Goal: Task Accomplishment & Management: Use online tool/utility

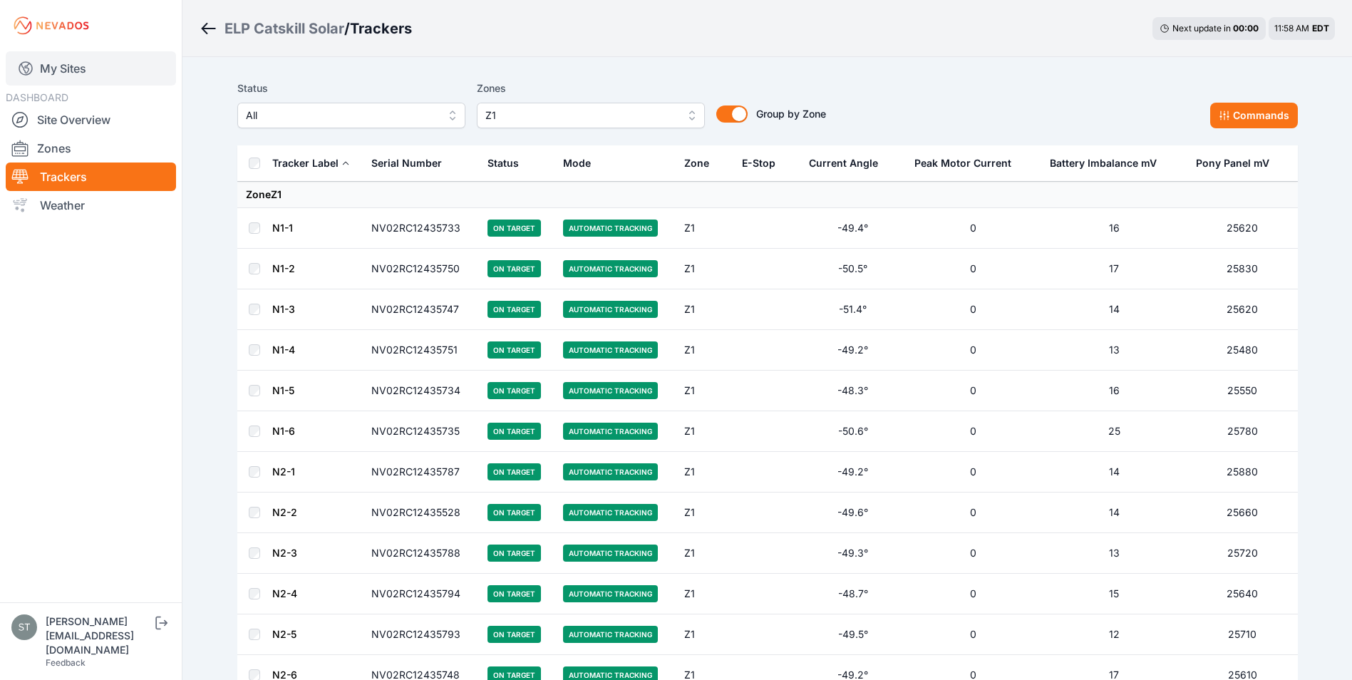
scroll to position [2138, 0]
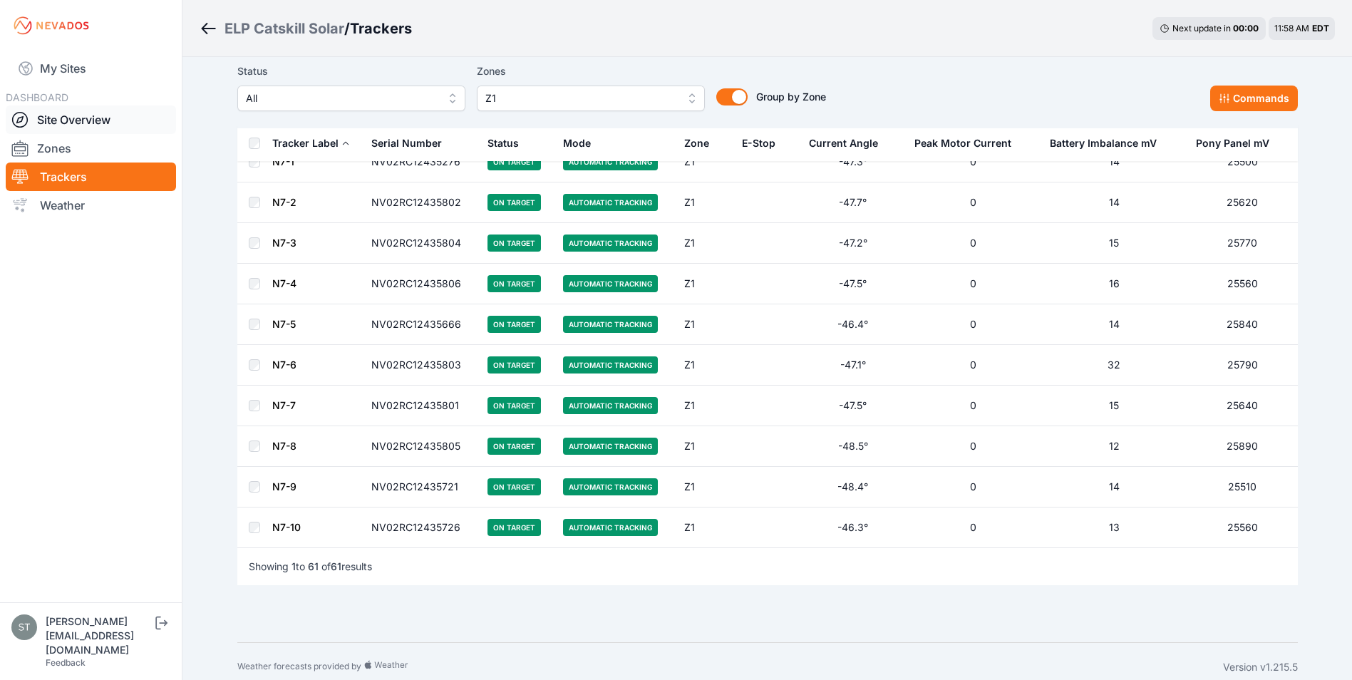
click at [63, 118] on link "Site Overview" at bounding box center [91, 119] width 170 height 29
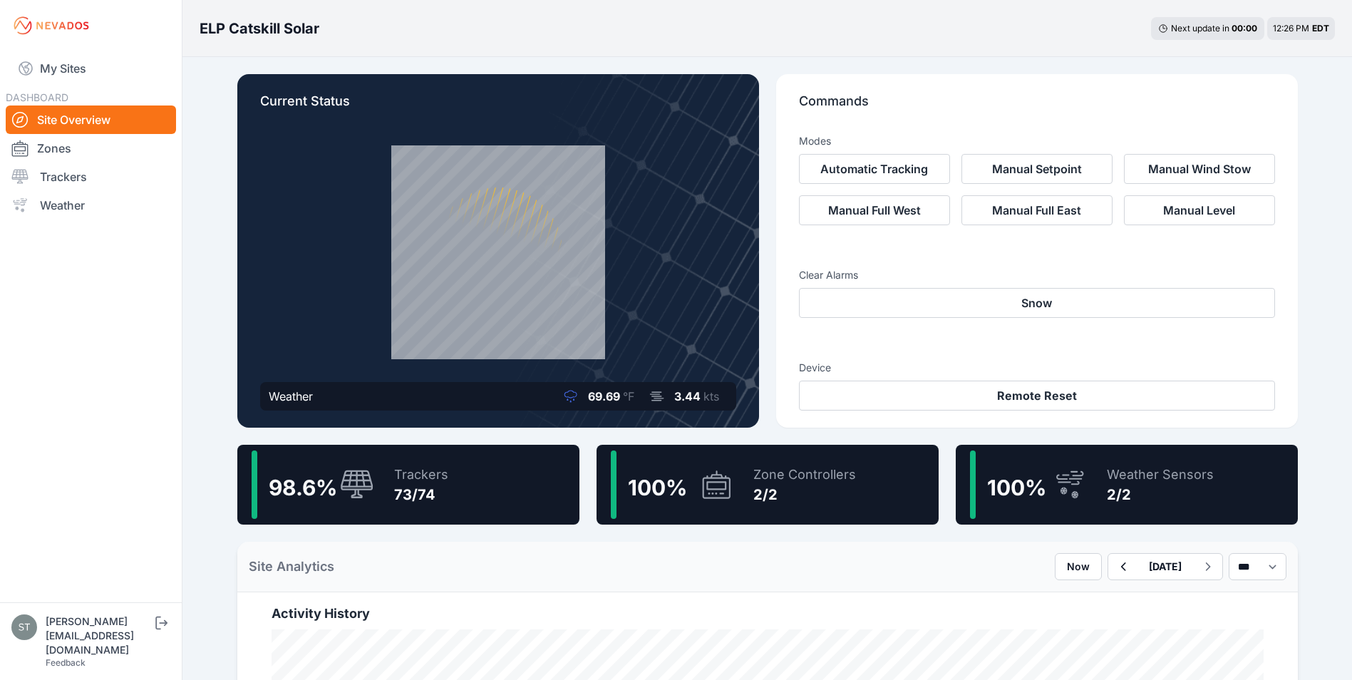
click at [453, 479] on div "98.6 % Trackers 73/74" at bounding box center [408, 485] width 342 height 80
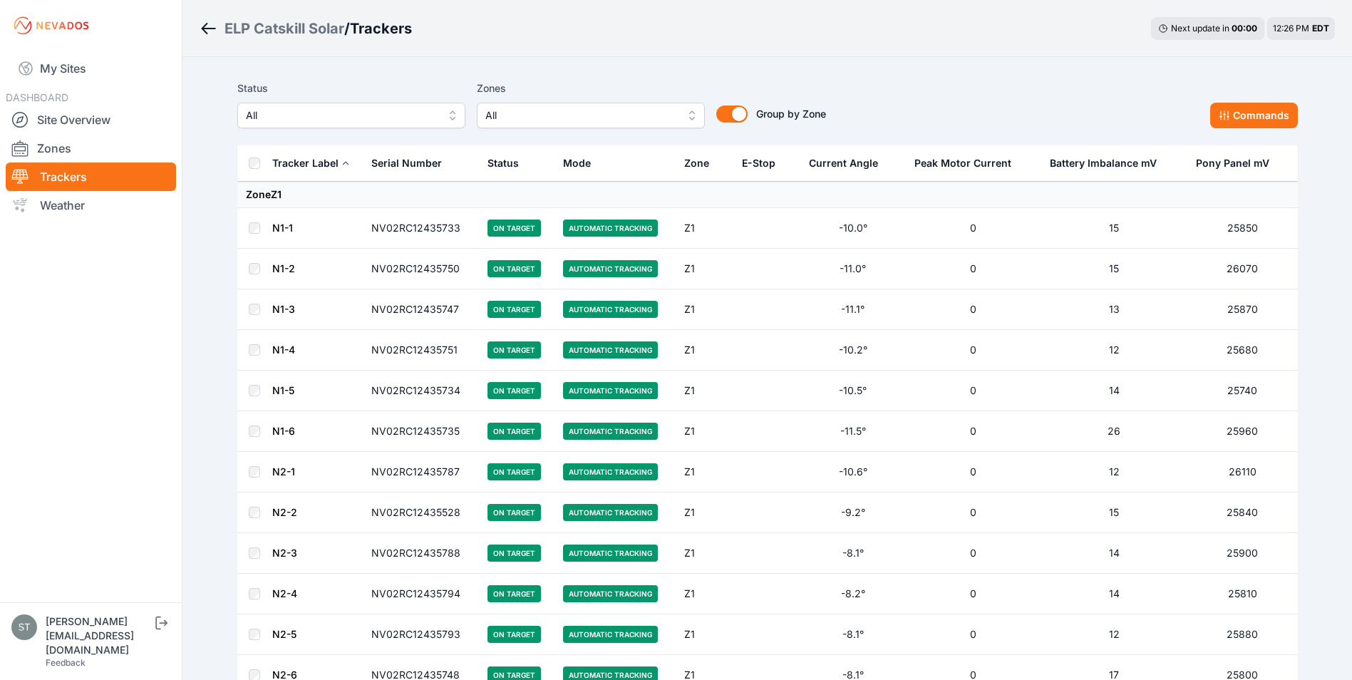
click at [502, 115] on span "All" at bounding box center [580, 115] width 191 height 17
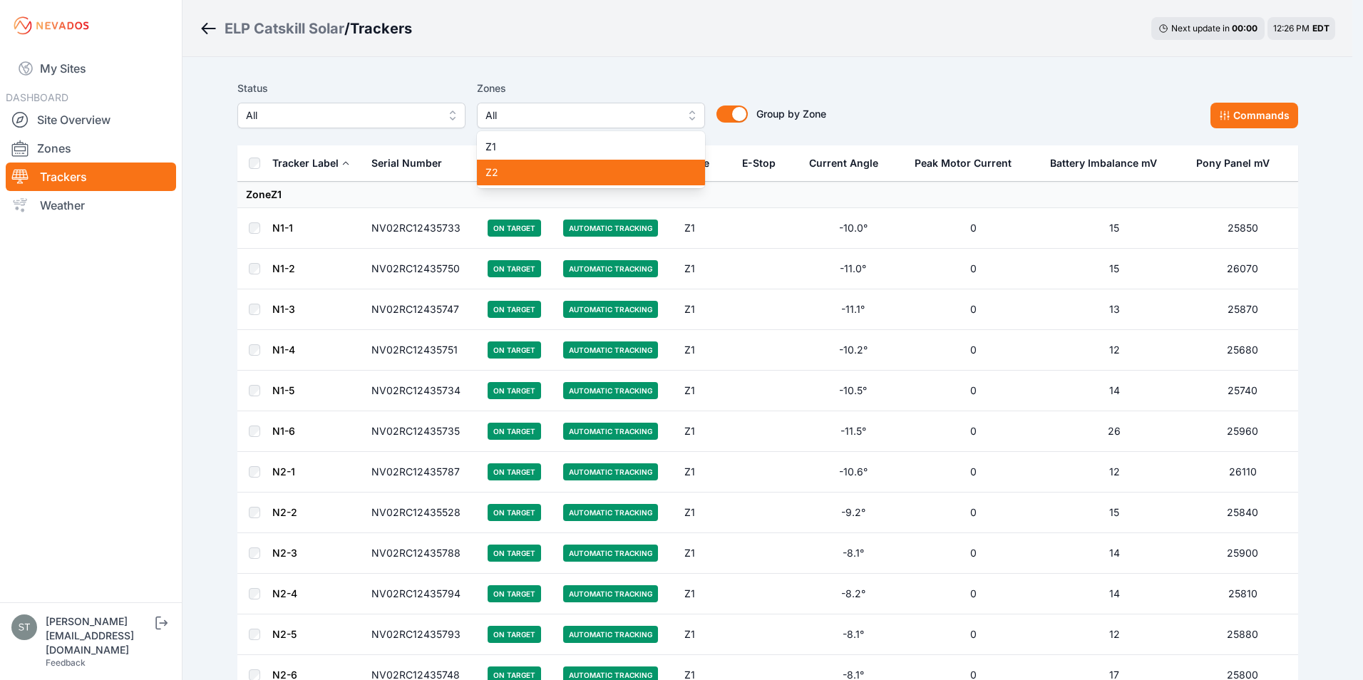
click at [512, 178] on span "Z2" at bounding box center [582, 172] width 194 height 14
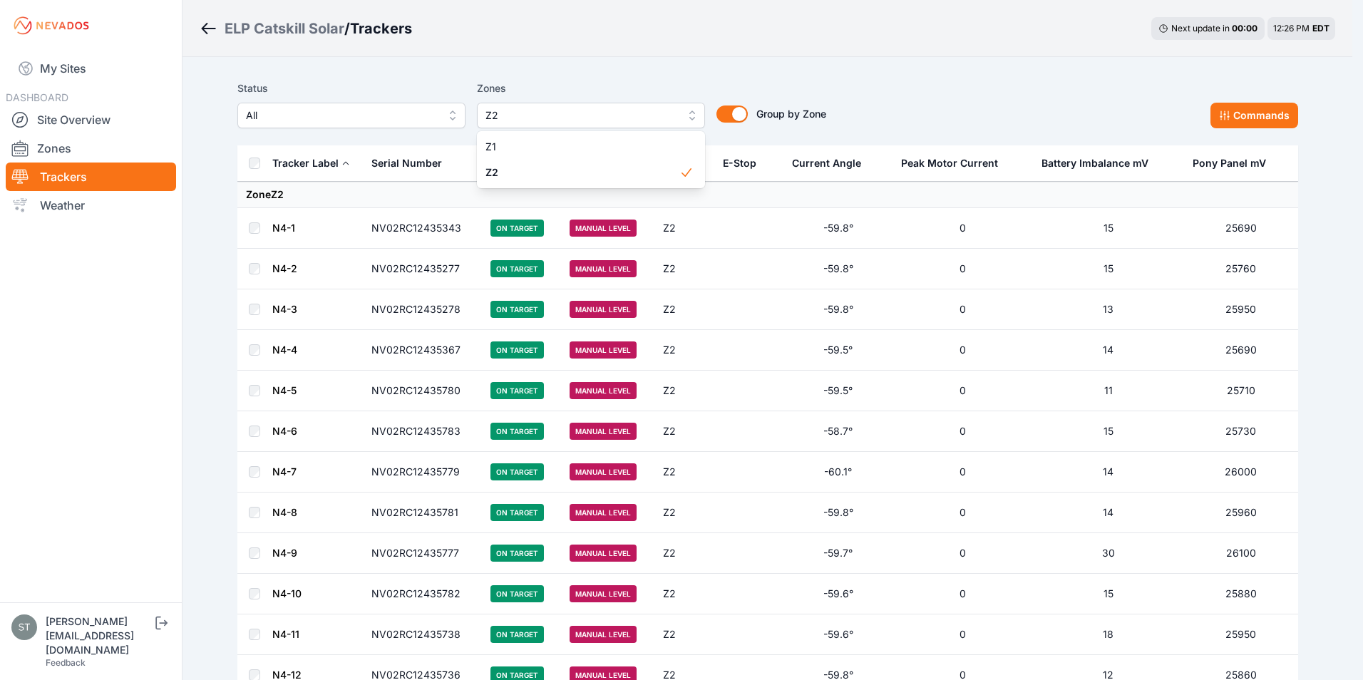
click at [944, 100] on div "Status All Zones Z2 Z1 Z2 Group by Zone Group by Zone Commands" at bounding box center [767, 104] width 1061 height 48
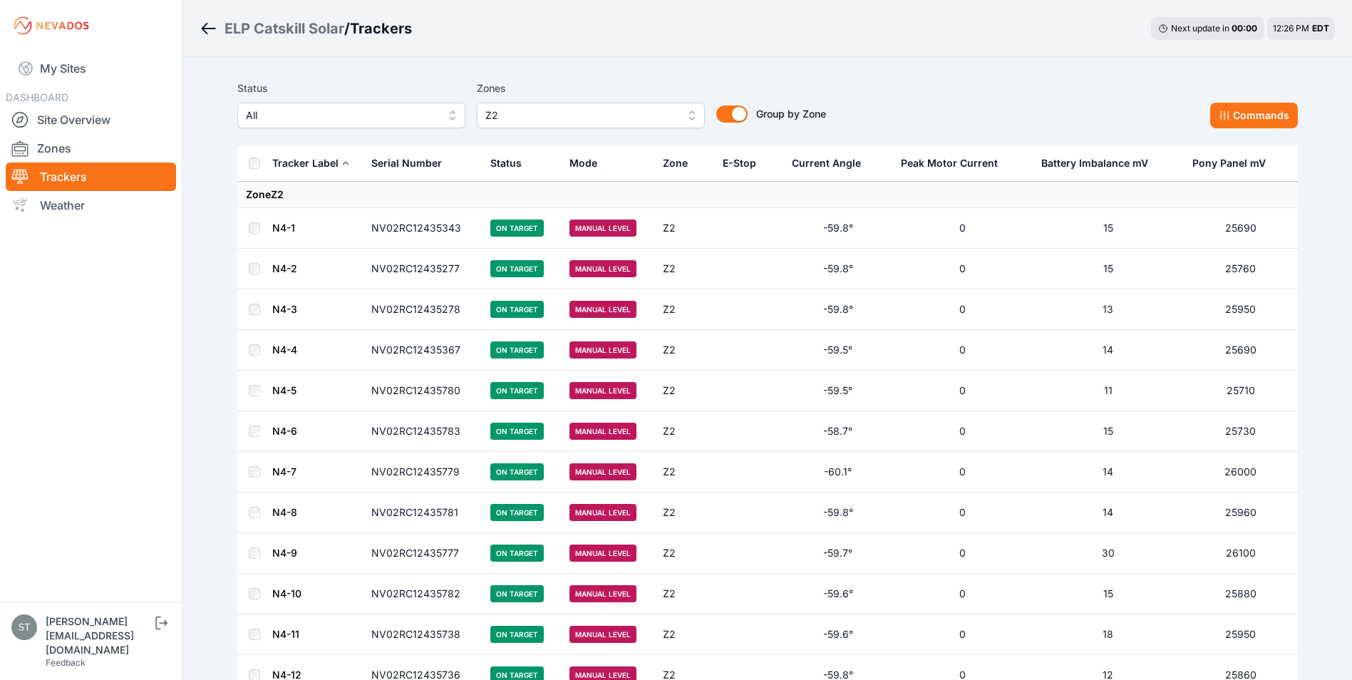
click at [274, 229] on link "N4-1" at bounding box center [283, 228] width 23 height 12
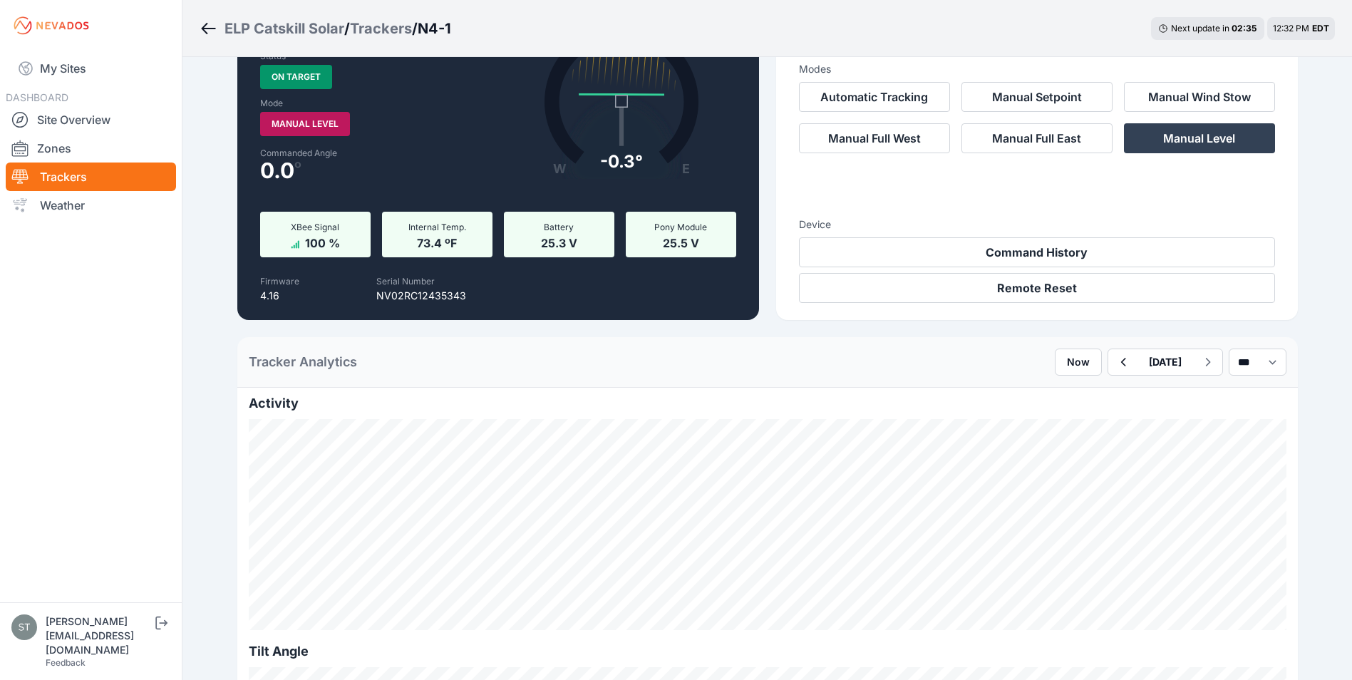
scroll to position [71, 0]
click at [550, 21] on div "ELP Catskill Solar / Trackers / N4-1 Next update in 02 : 22 12:32 PM EDT" at bounding box center [767, 28] width 1170 height 57
click at [202, 22] on icon "Breadcrumb" at bounding box center [209, 28] width 18 height 17
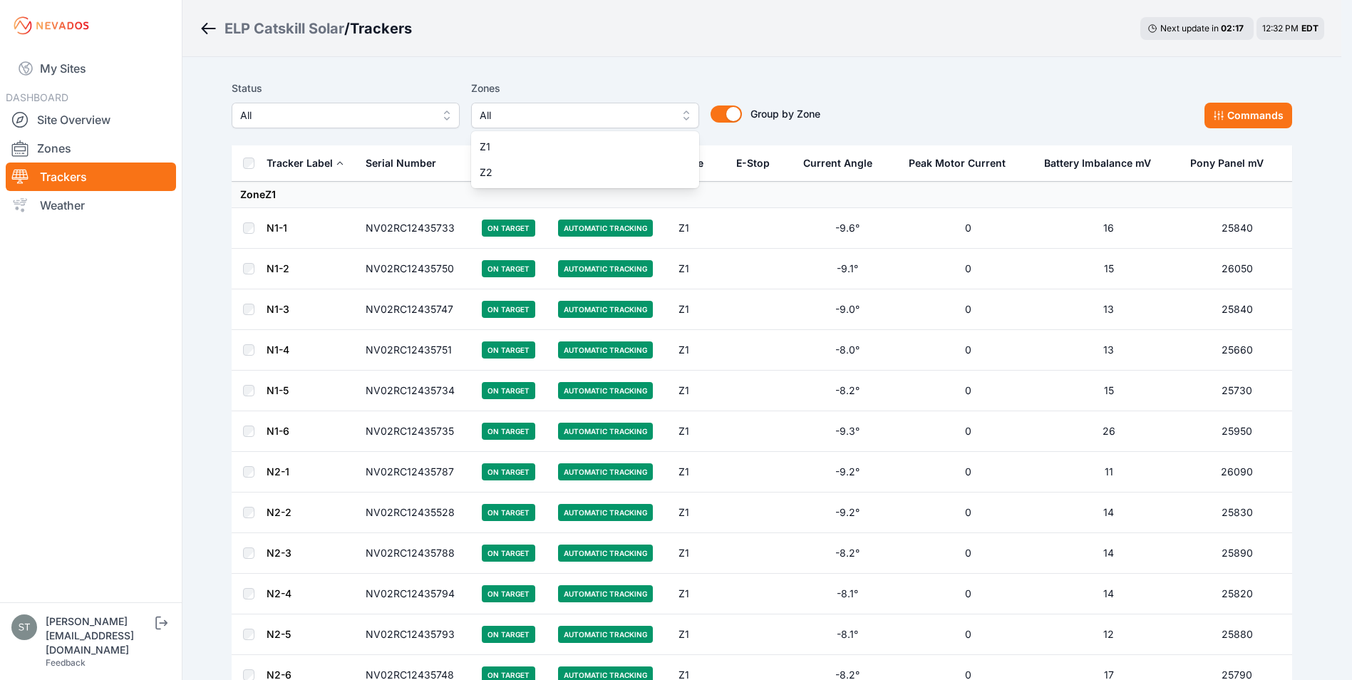
click at [530, 118] on span "All" at bounding box center [575, 115] width 191 height 17
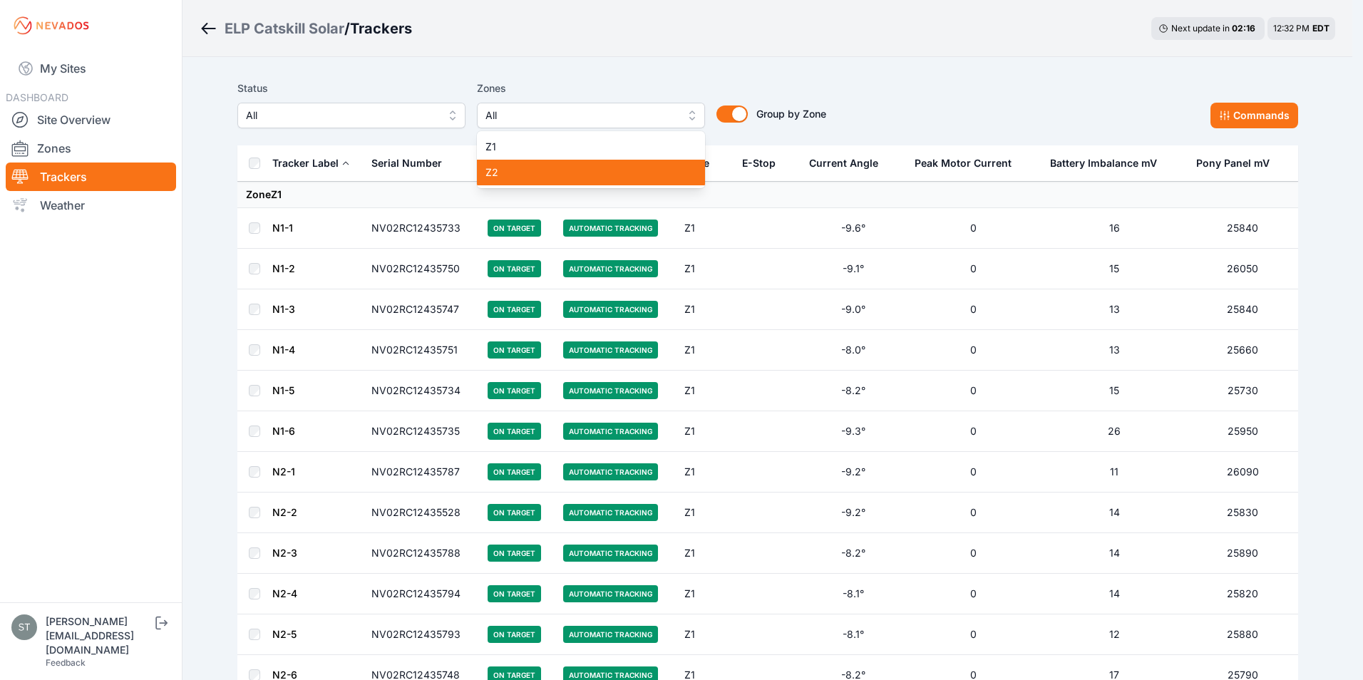
click at [505, 173] on span "Z2" at bounding box center [582, 172] width 194 height 14
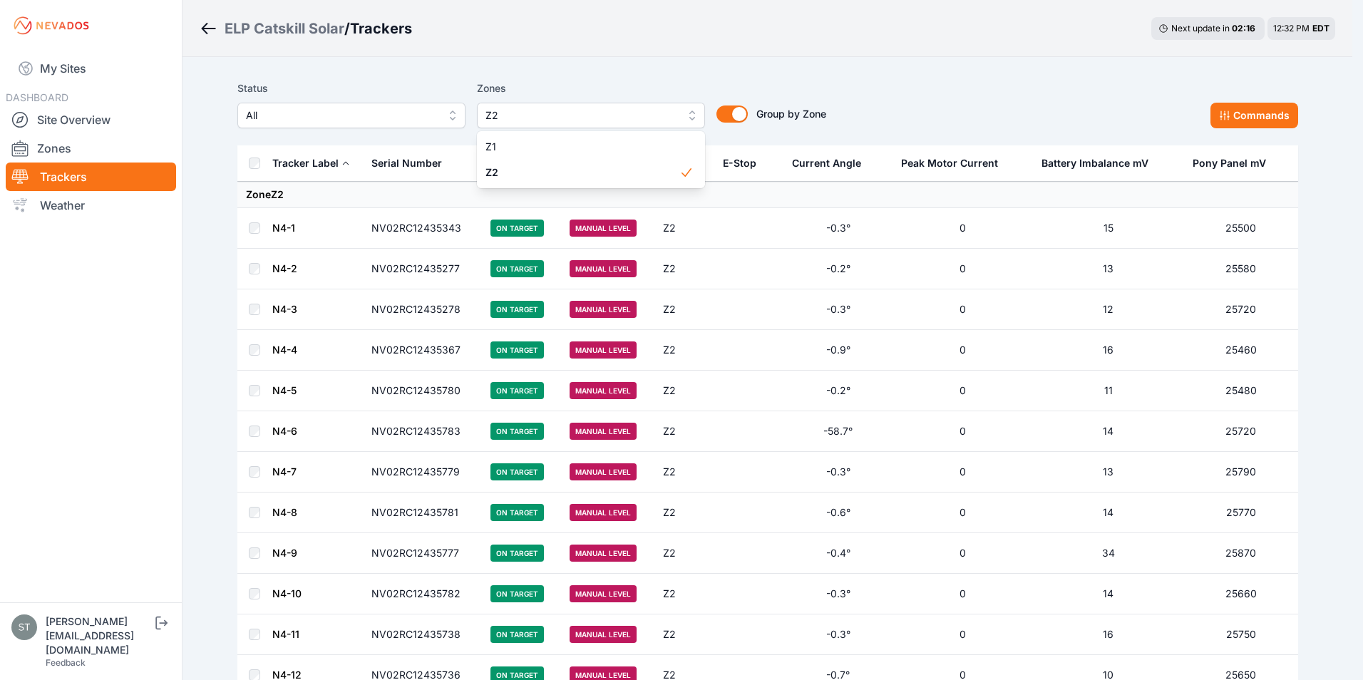
click at [869, 82] on div "Status All Zones Z2 Z1 Z2 Group by Zone Group by Zone Commands" at bounding box center [767, 104] width 1061 height 48
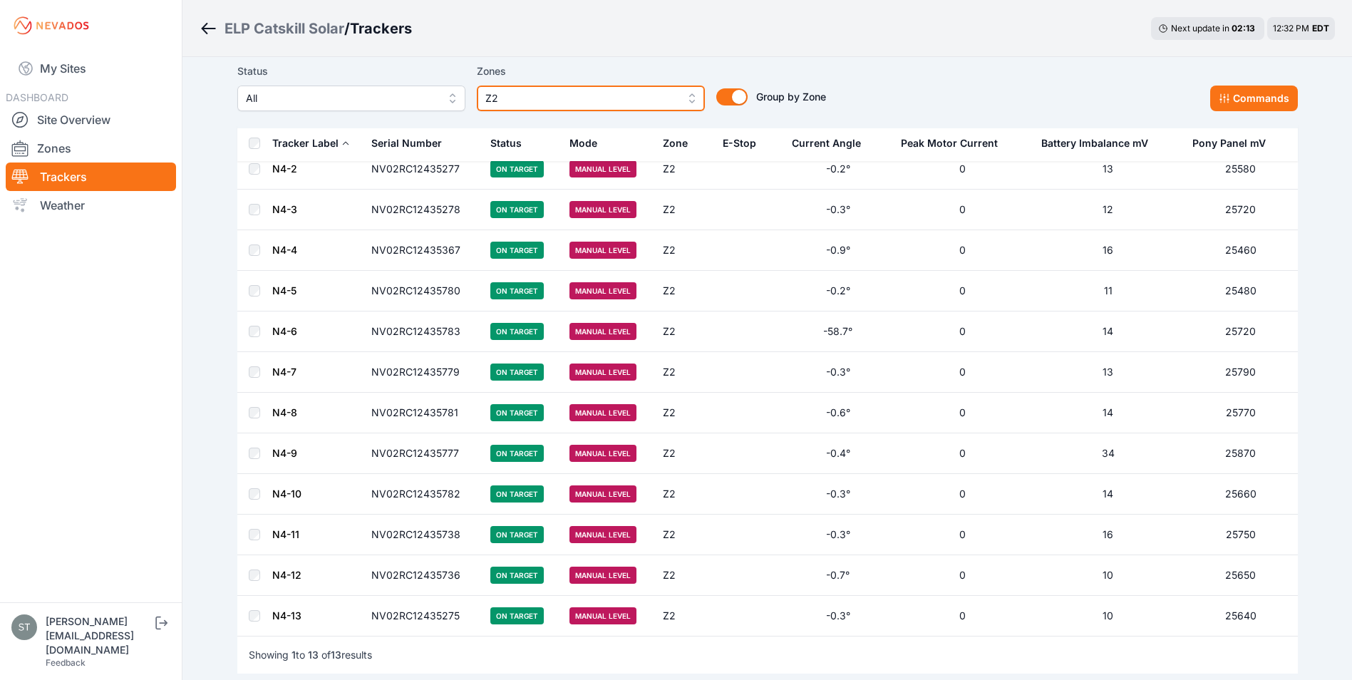
scroll to position [200, 0]
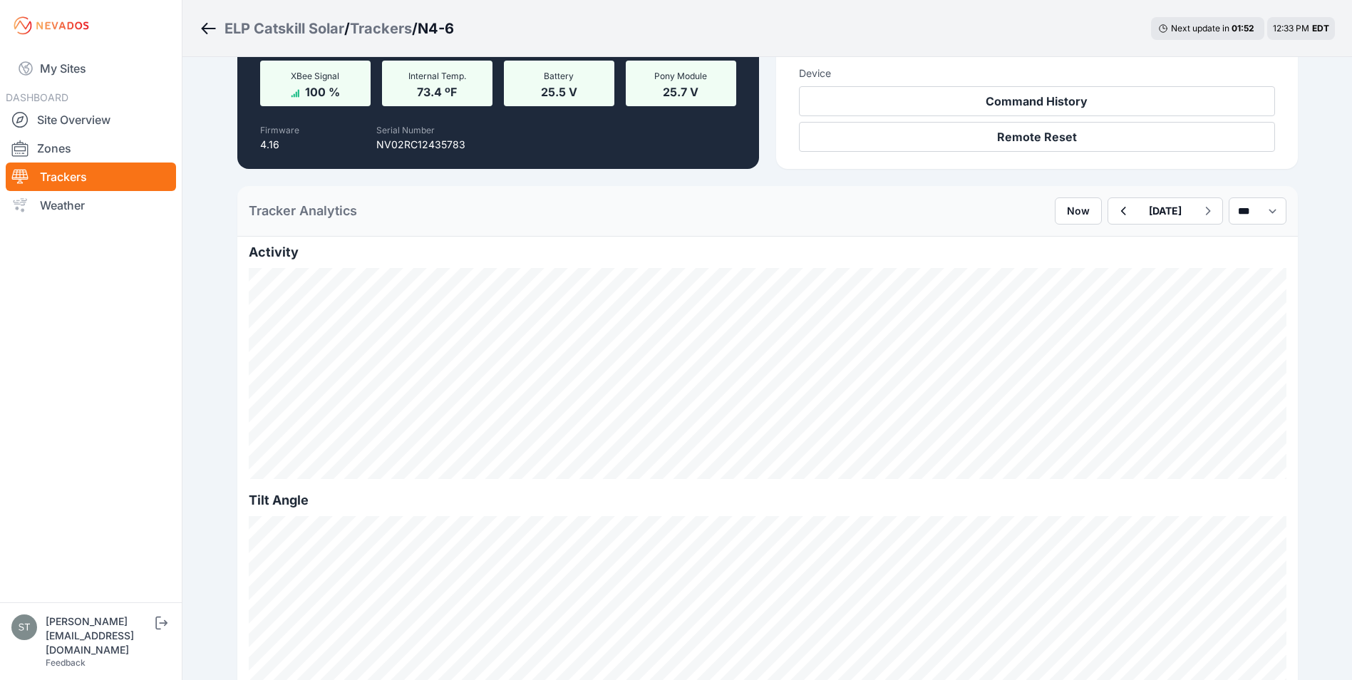
scroll to position [214, 0]
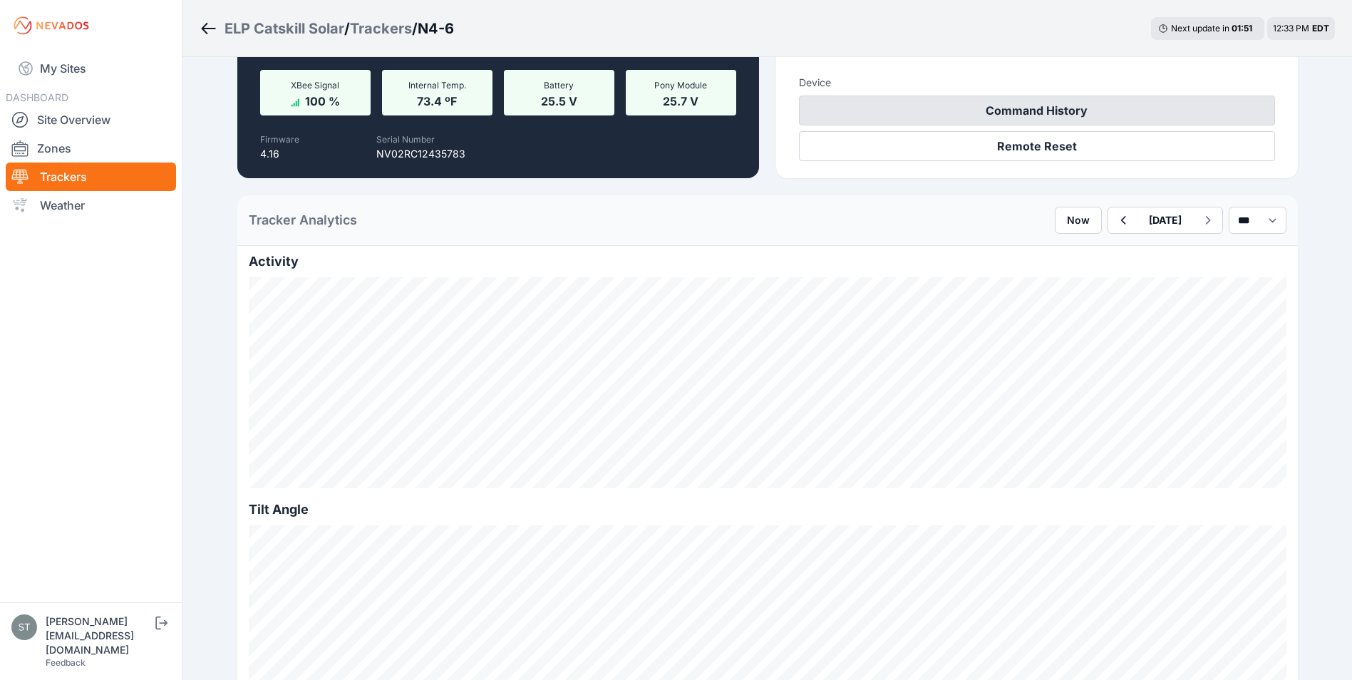
click at [1046, 113] on button "Command History" at bounding box center [1037, 111] width 476 height 30
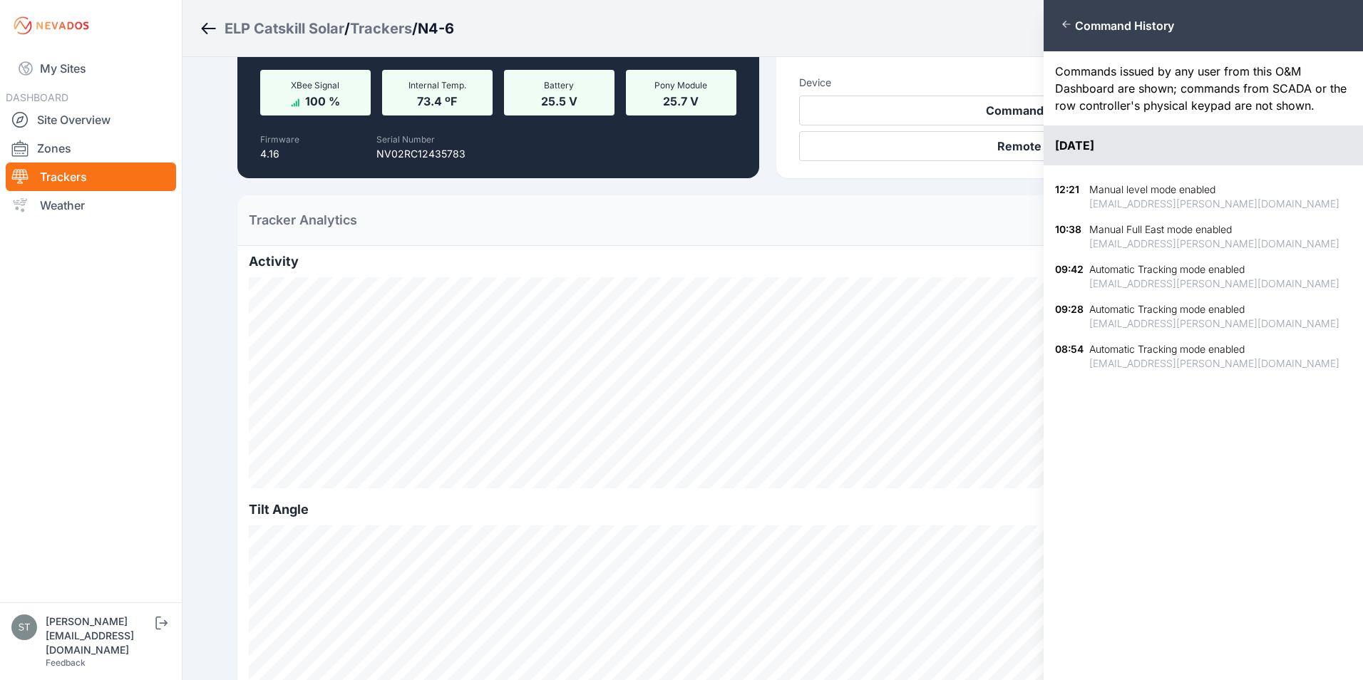
click at [1028, 113] on div "Close panel Command History Commands issued by any user from this O&M Dashboard…" at bounding box center [681, 340] width 1363 height 680
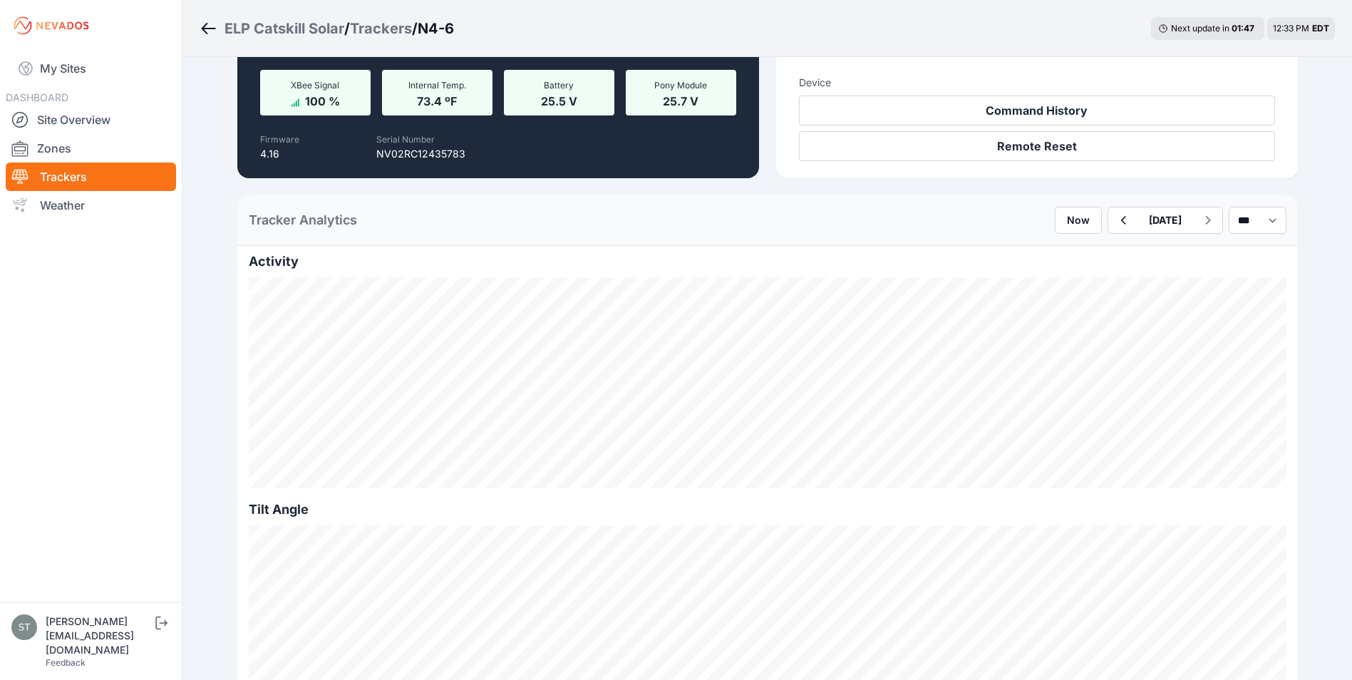
click at [1048, 152] on button "Remote Reset" at bounding box center [1037, 146] width 476 height 30
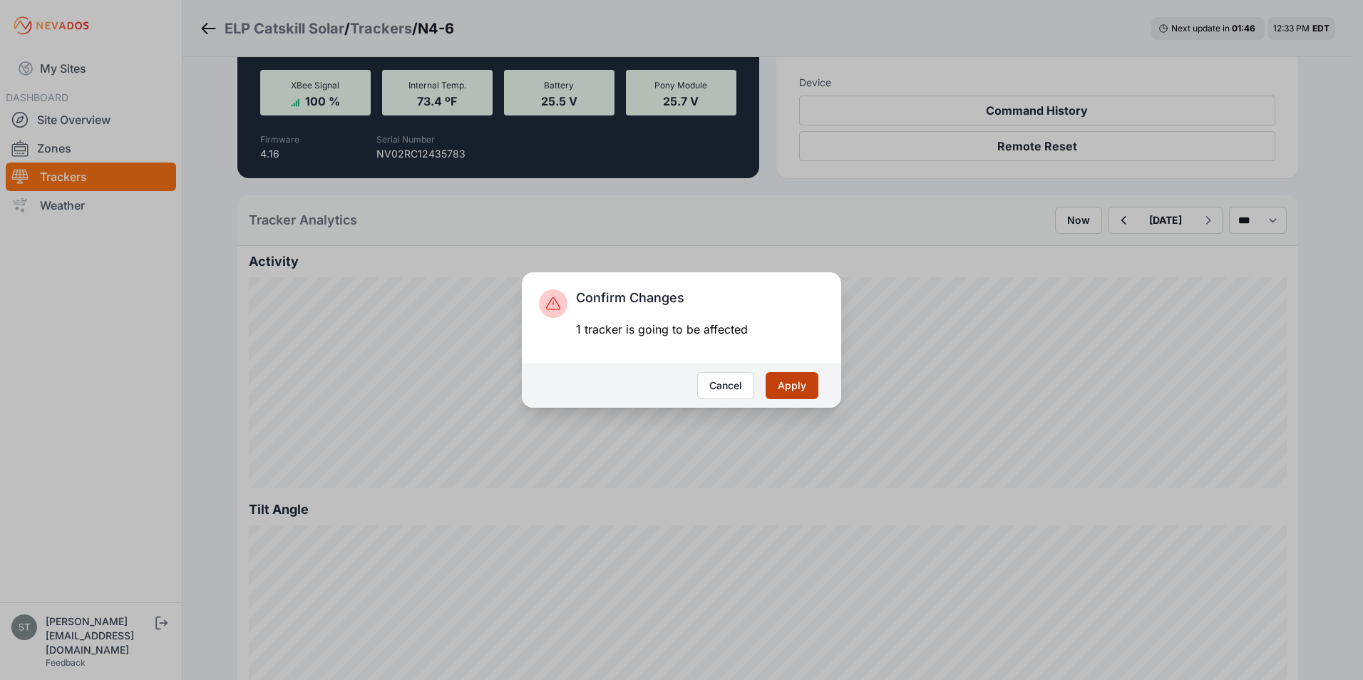
click at [805, 373] on button "Apply" at bounding box center [791, 385] width 53 height 27
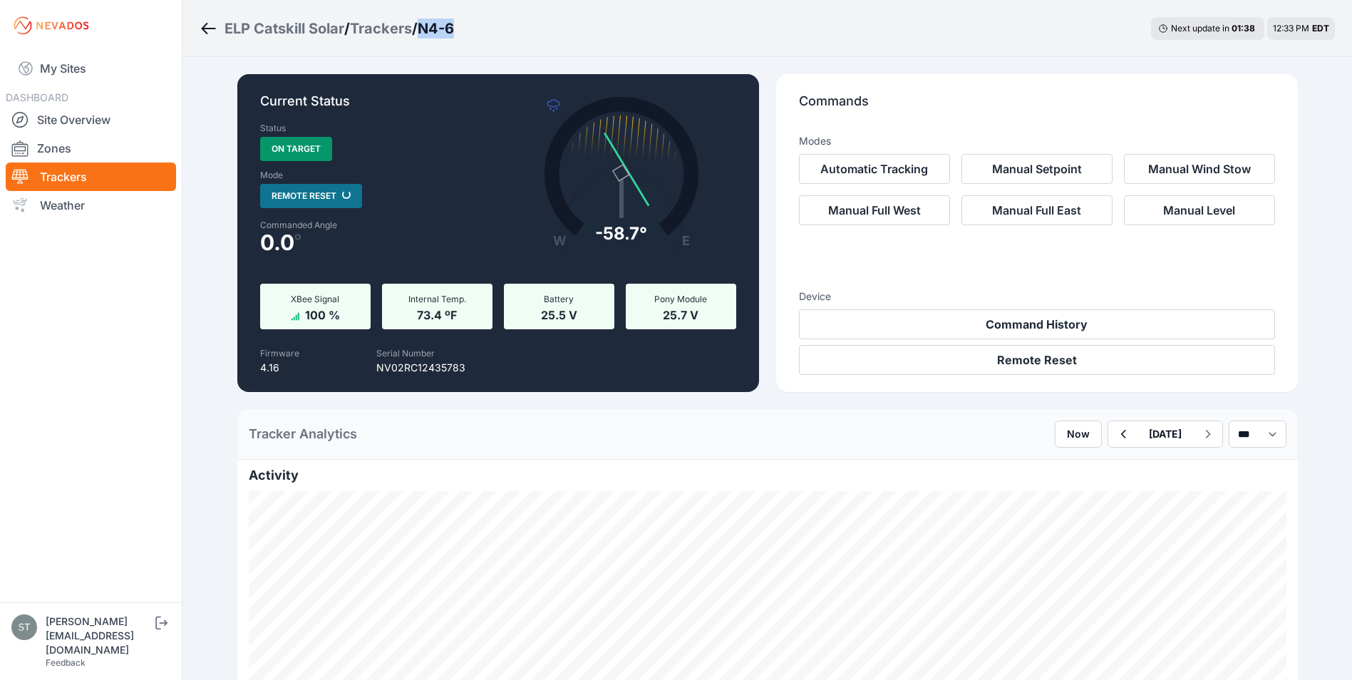
drag, startPoint x: 480, startPoint y: 24, endPoint x: 430, endPoint y: 30, distance: 50.2
click at [430, 30] on div "ELP Catskill Solar / Trackers / N4-6 Next update in 01 : 38 12:33 PM EDT" at bounding box center [767, 28] width 1170 height 57
copy h3 "N4-6"
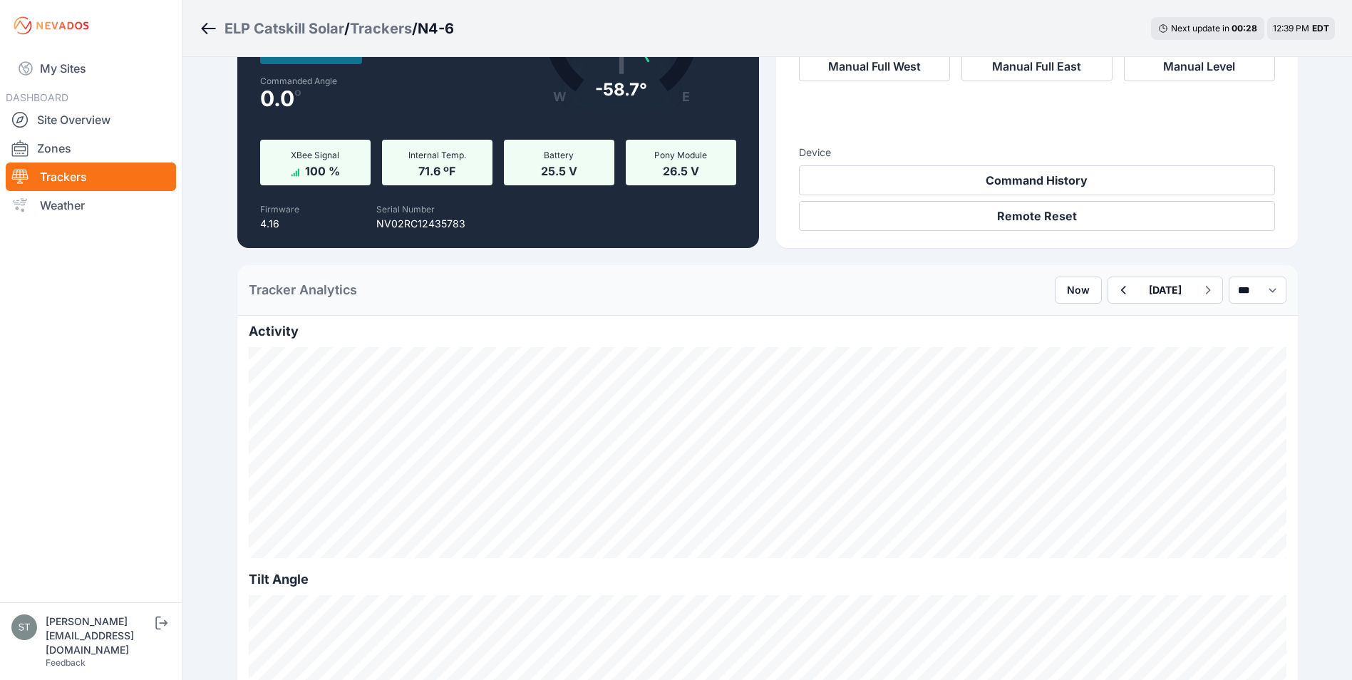
scroll to position [143, 0]
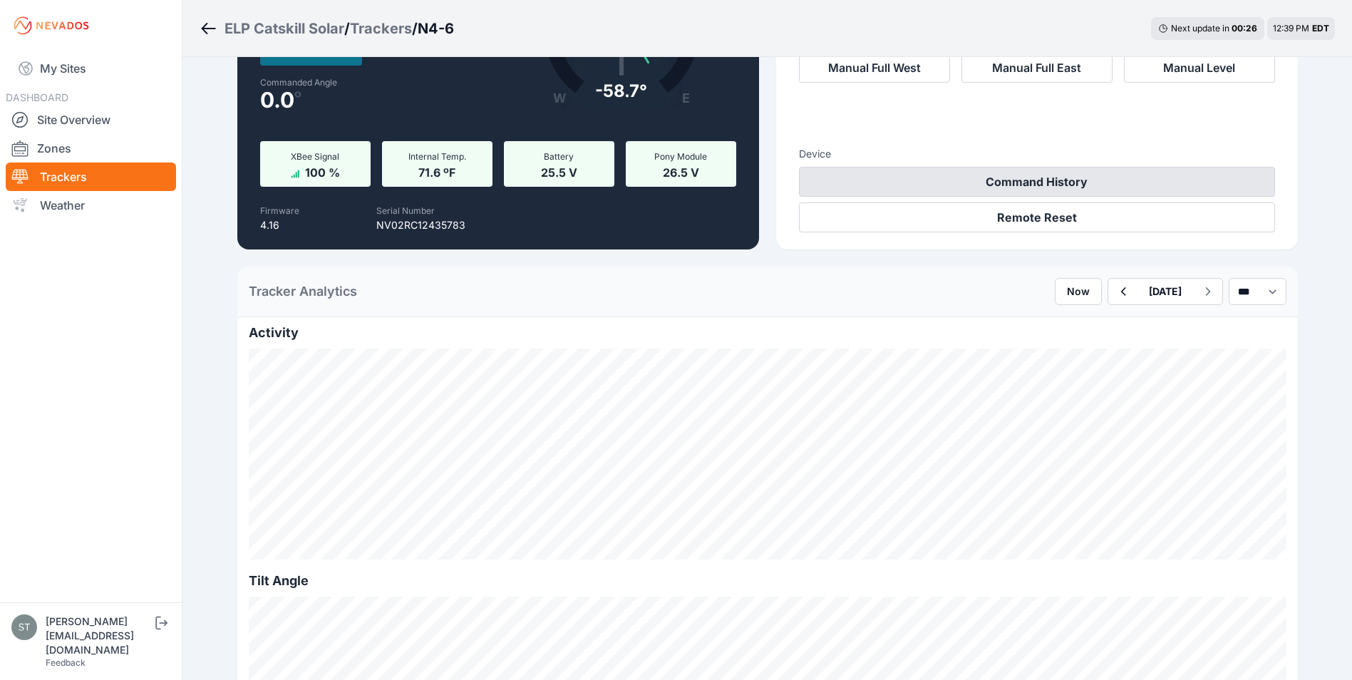
click at [989, 181] on button "Command History" at bounding box center [1037, 182] width 476 height 30
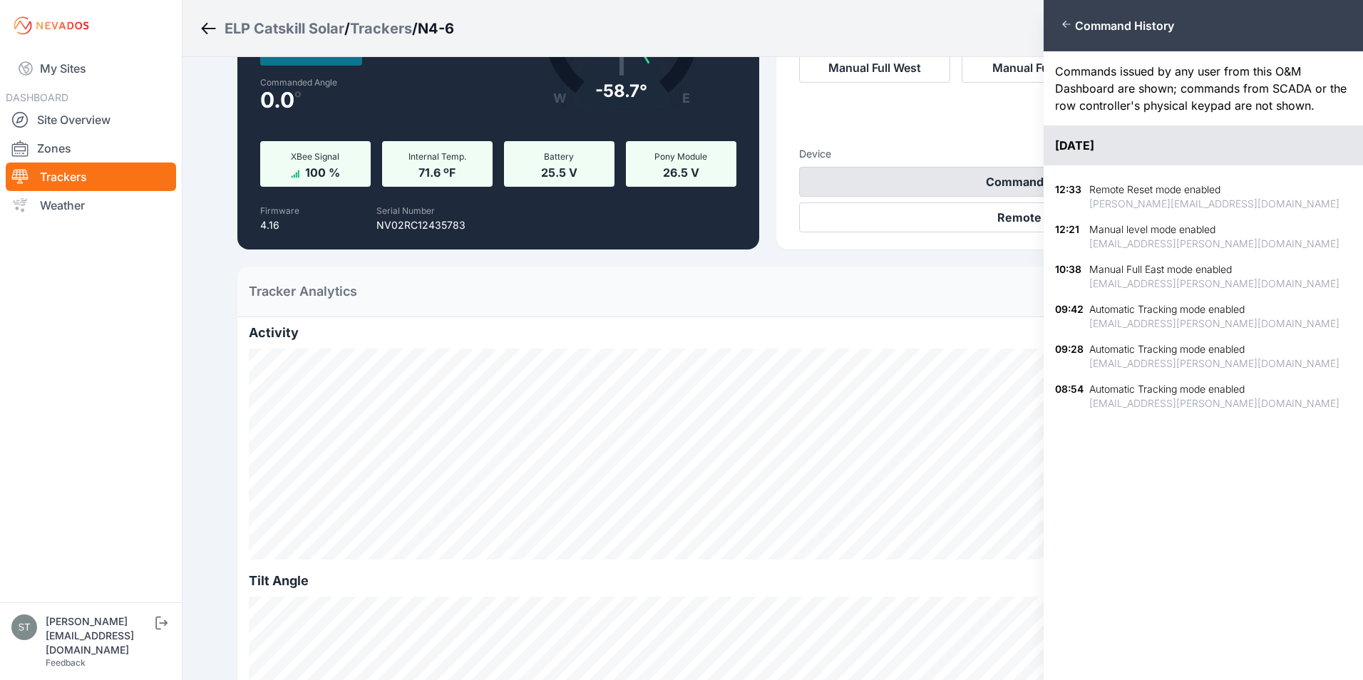
click at [989, 181] on div "Close panel Command History Commands issued by any user from this O&M Dashboard…" at bounding box center [681, 340] width 1363 height 680
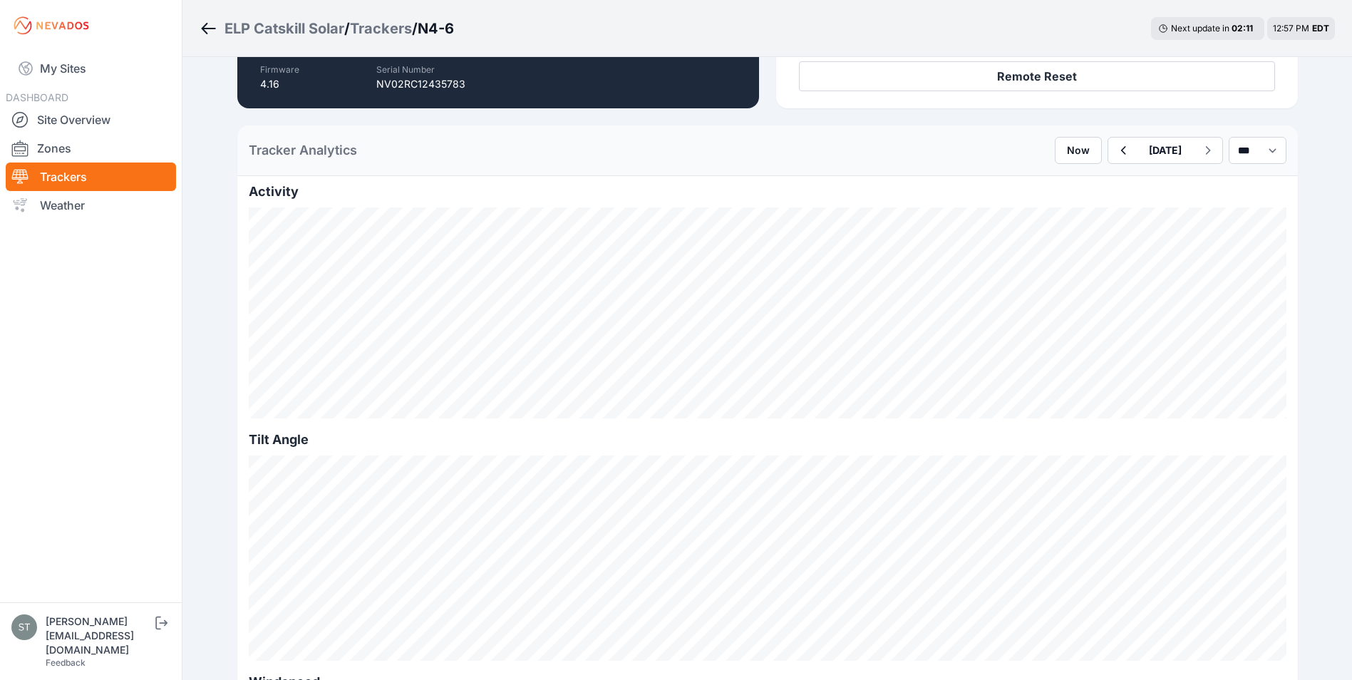
scroll to position [285, 0]
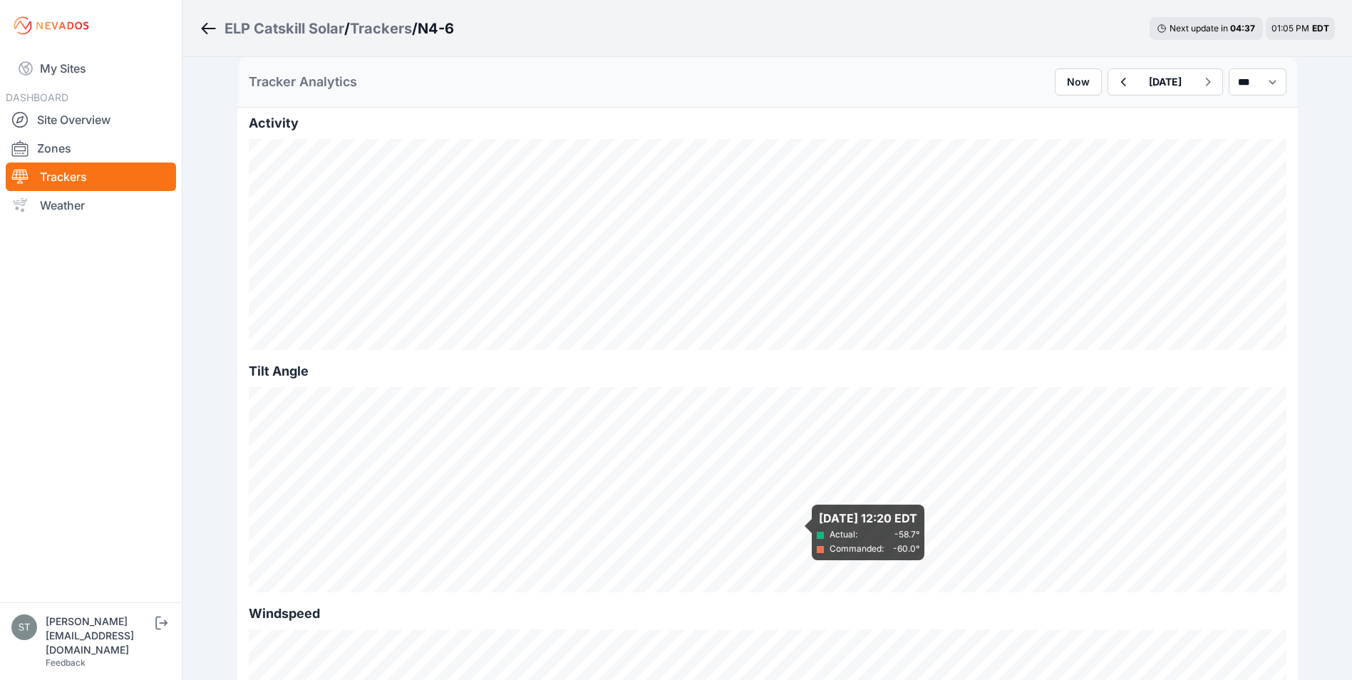
scroll to position [356, 0]
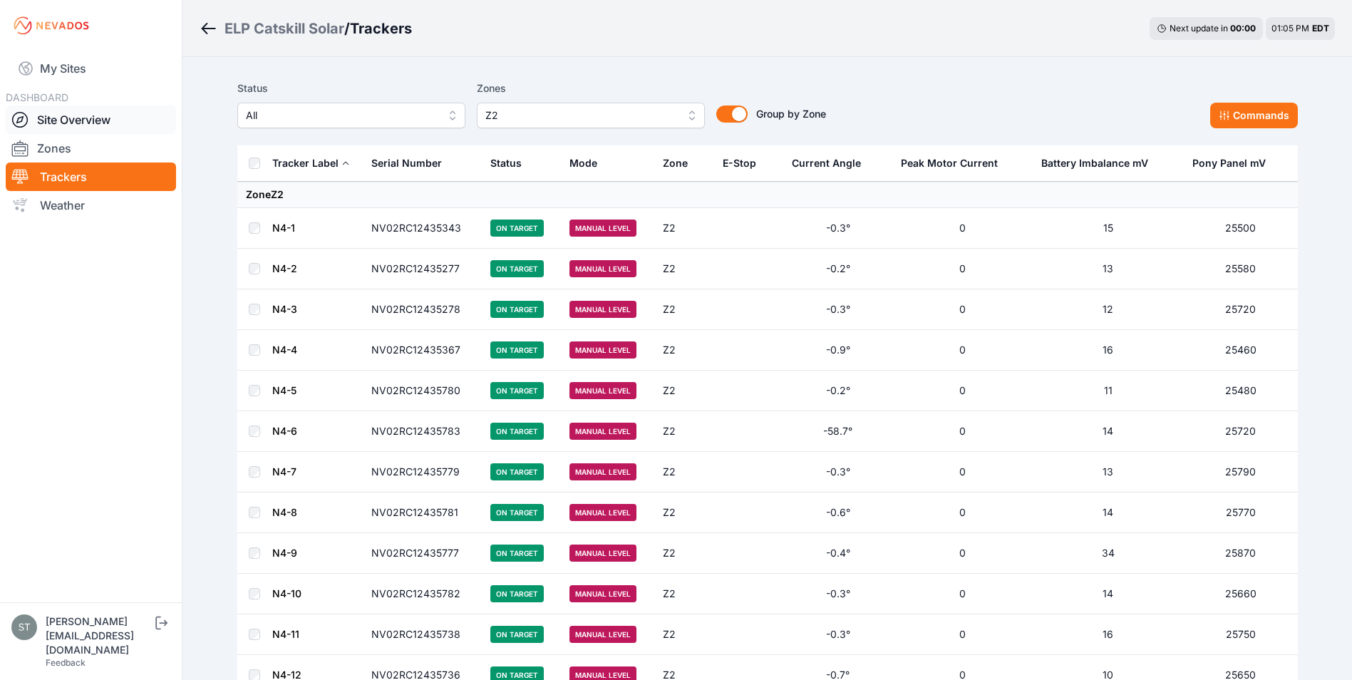
scroll to position [200, 0]
click at [1259, 118] on button "Commands" at bounding box center [1254, 116] width 88 height 26
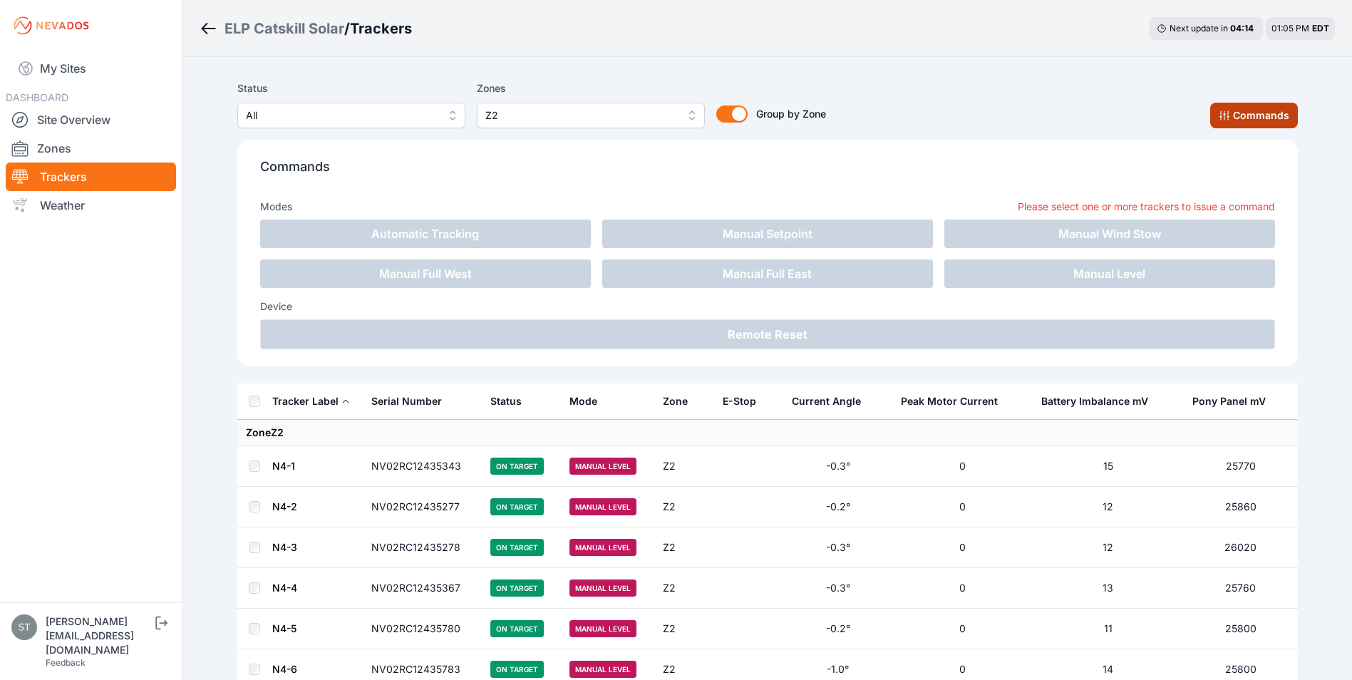
click at [1257, 118] on button "Commands" at bounding box center [1254, 116] width 88 height 26
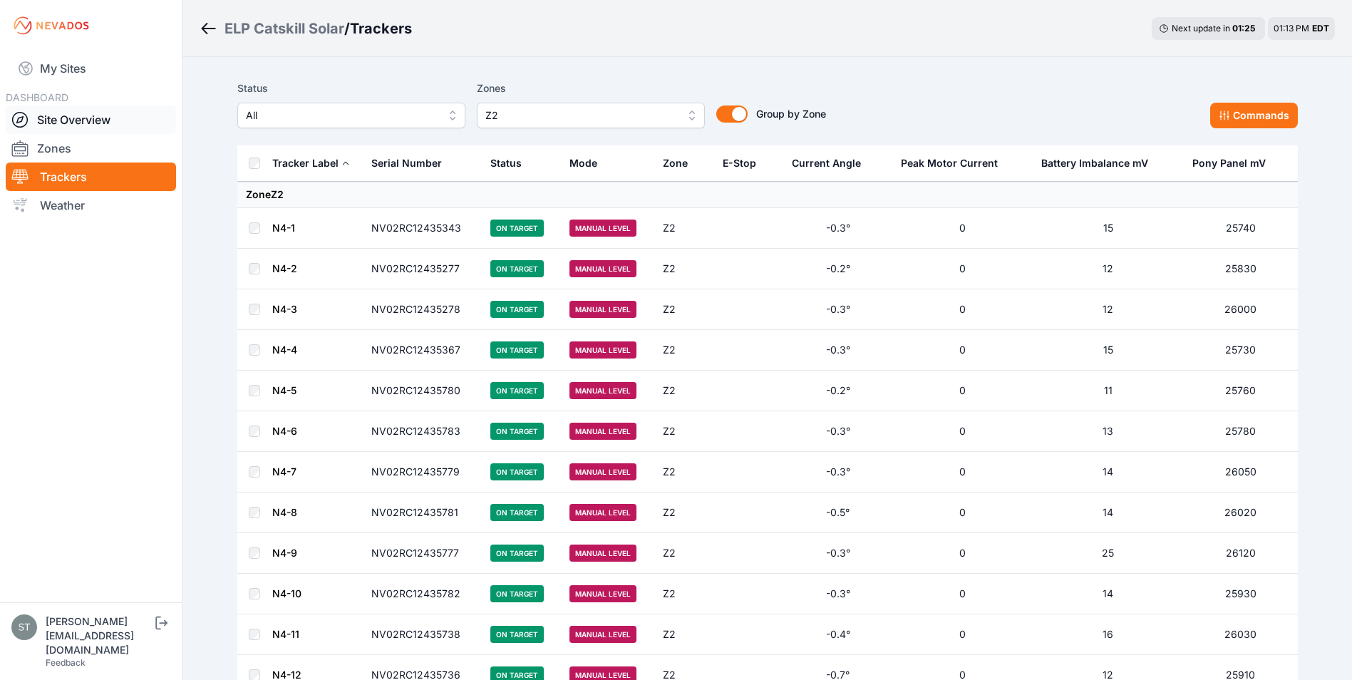
click at [51, 118] on link "Site Overview" at bounding box center [91, 119] width 170 height 29
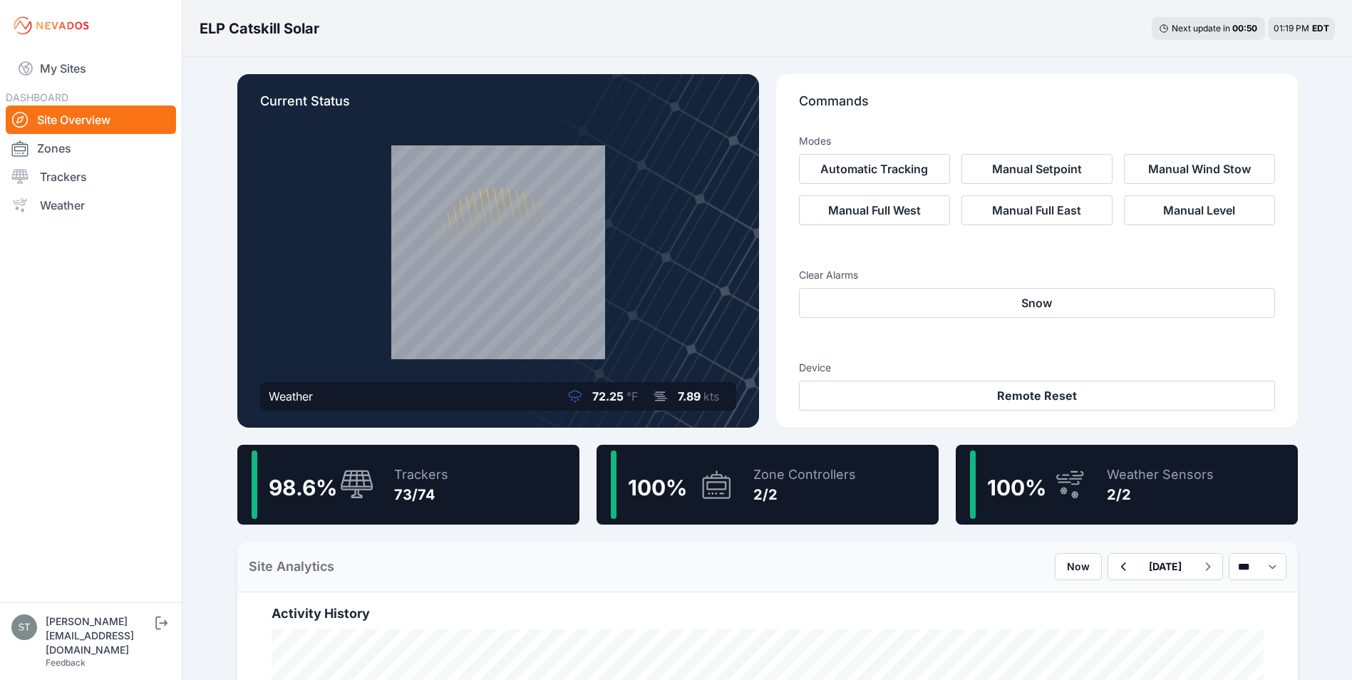
click at [425, 504] on div "Trackers 73/74" at bounding box center [414, 484] width 68 height 68
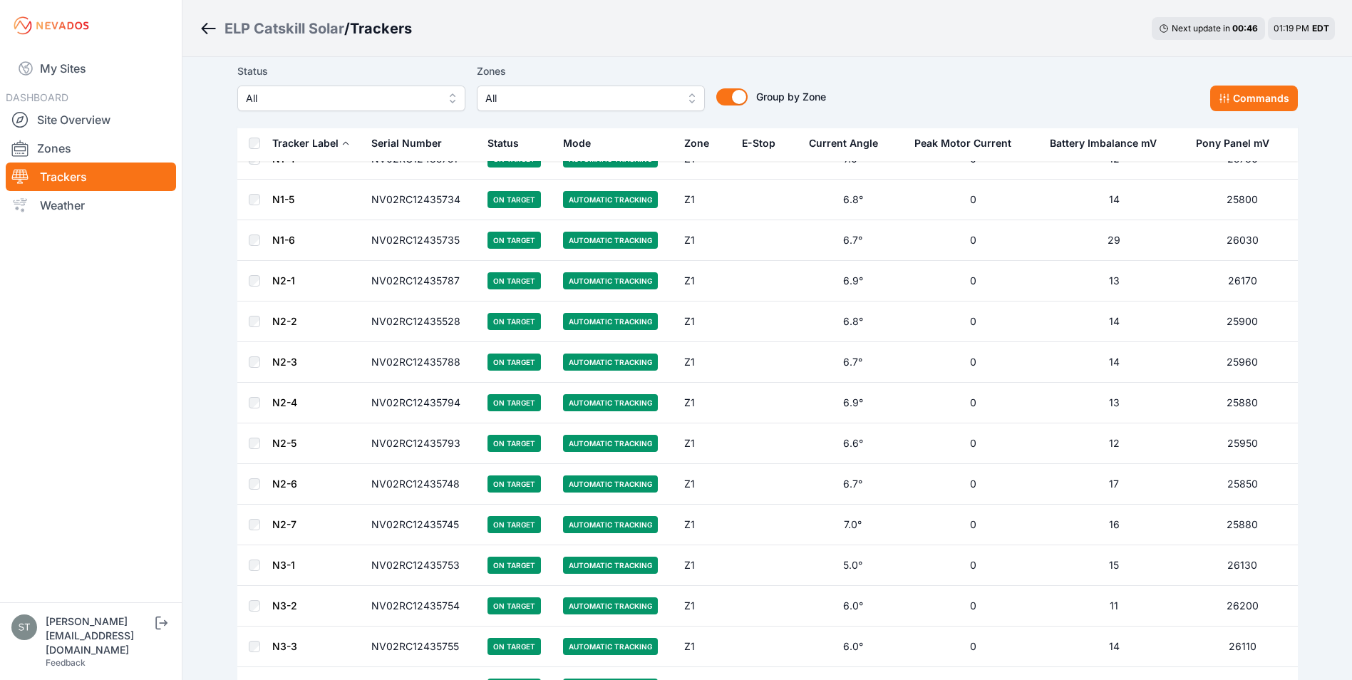
scroll to position [143, 0]
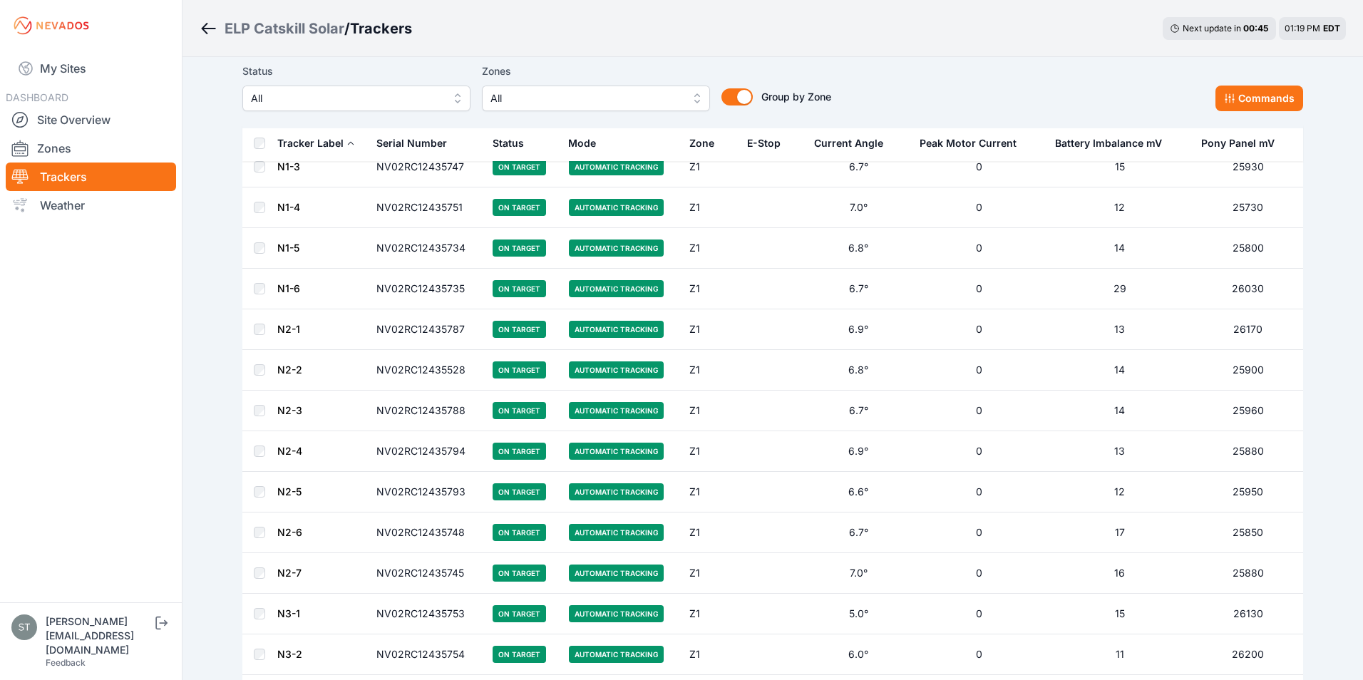
click at [333, 100] on span "All" at bounding box center [346, 98] width 191 height 17
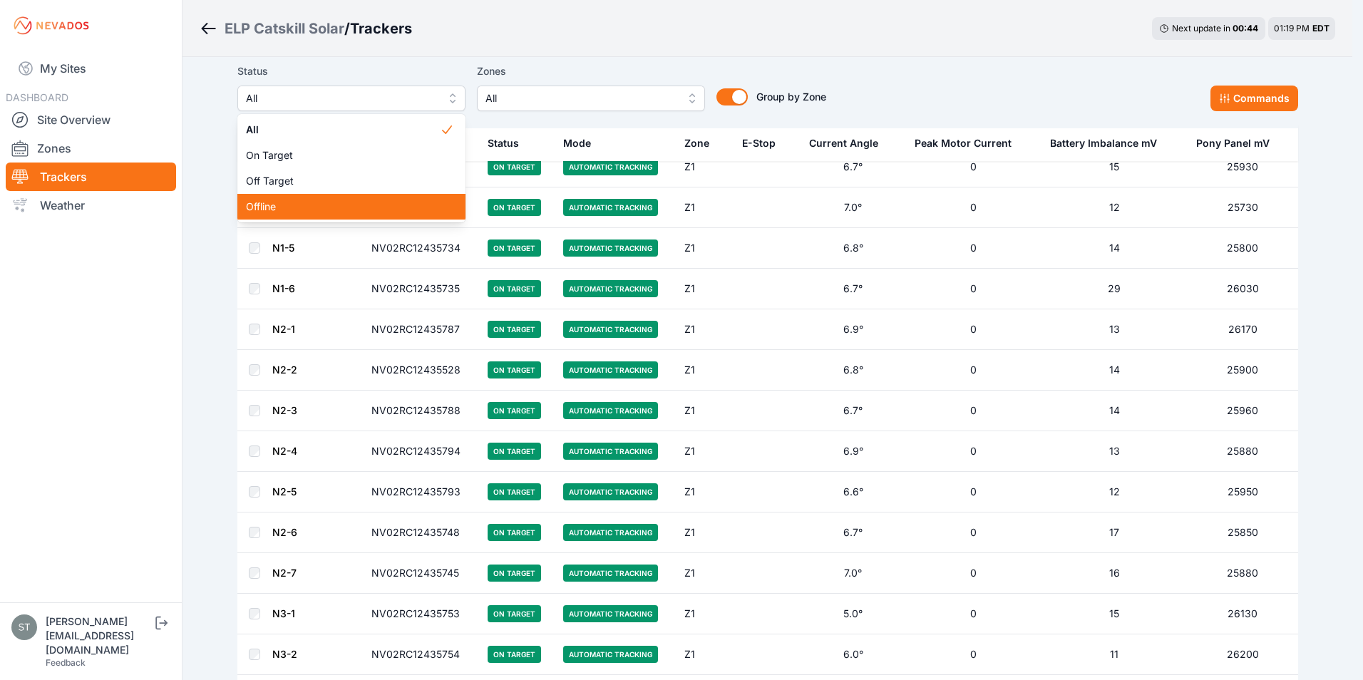
click at [274, 201] on span "Offline" at bounding box center [343, 207] width 194 height 14
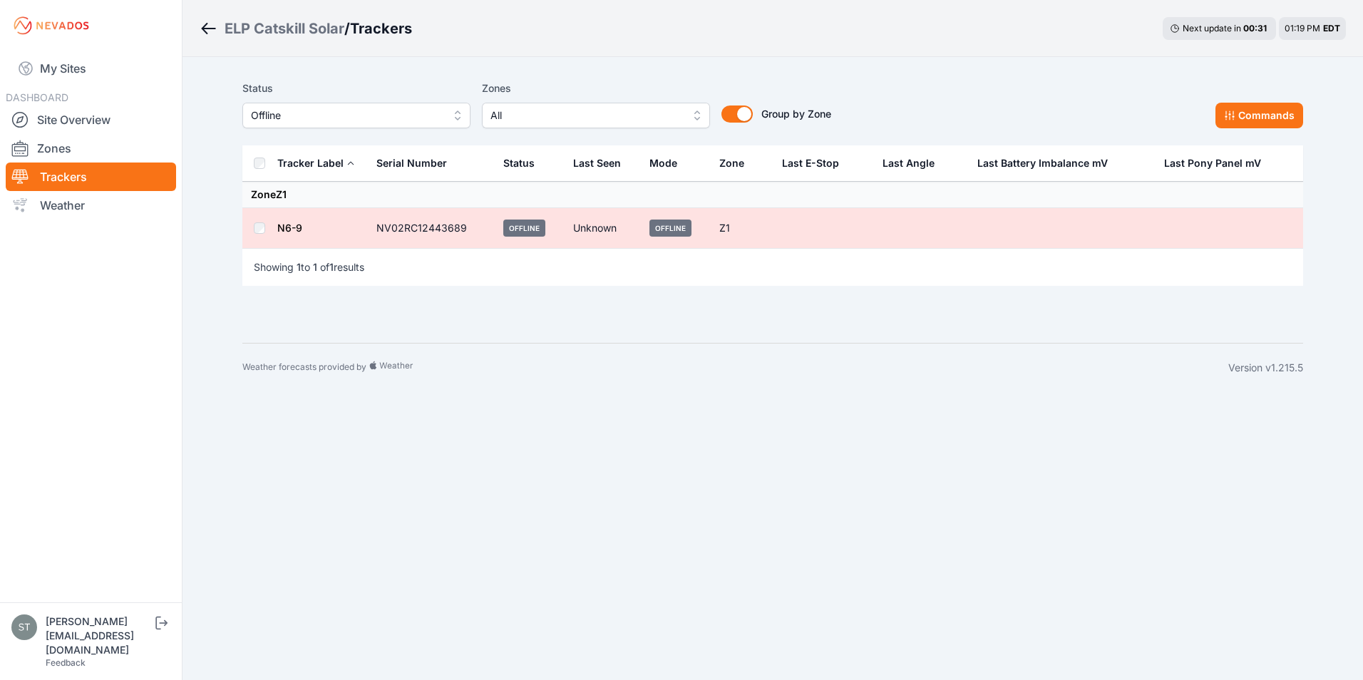
click at [291, 229] on link "N6-9" at bounding box center [289, 228] width 25 height 12
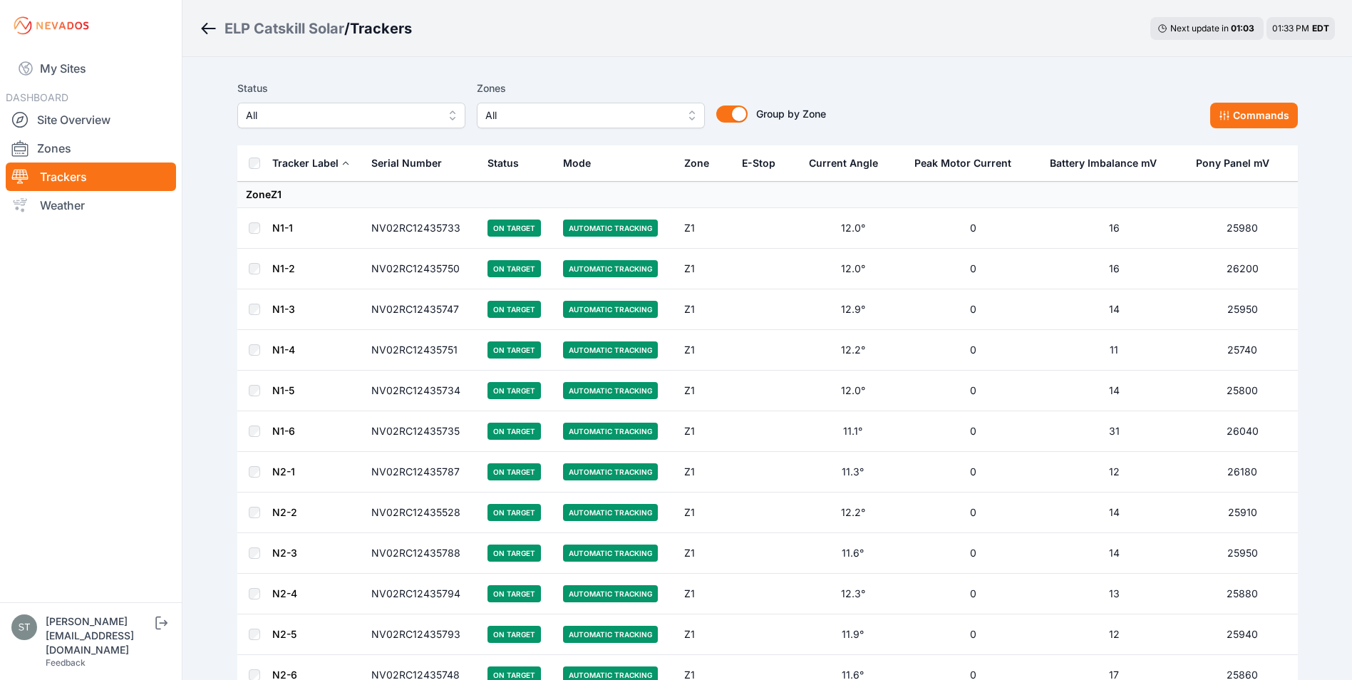
click at [530, 115] on span "All" at bounding box center [580, 115] width 191 height 17
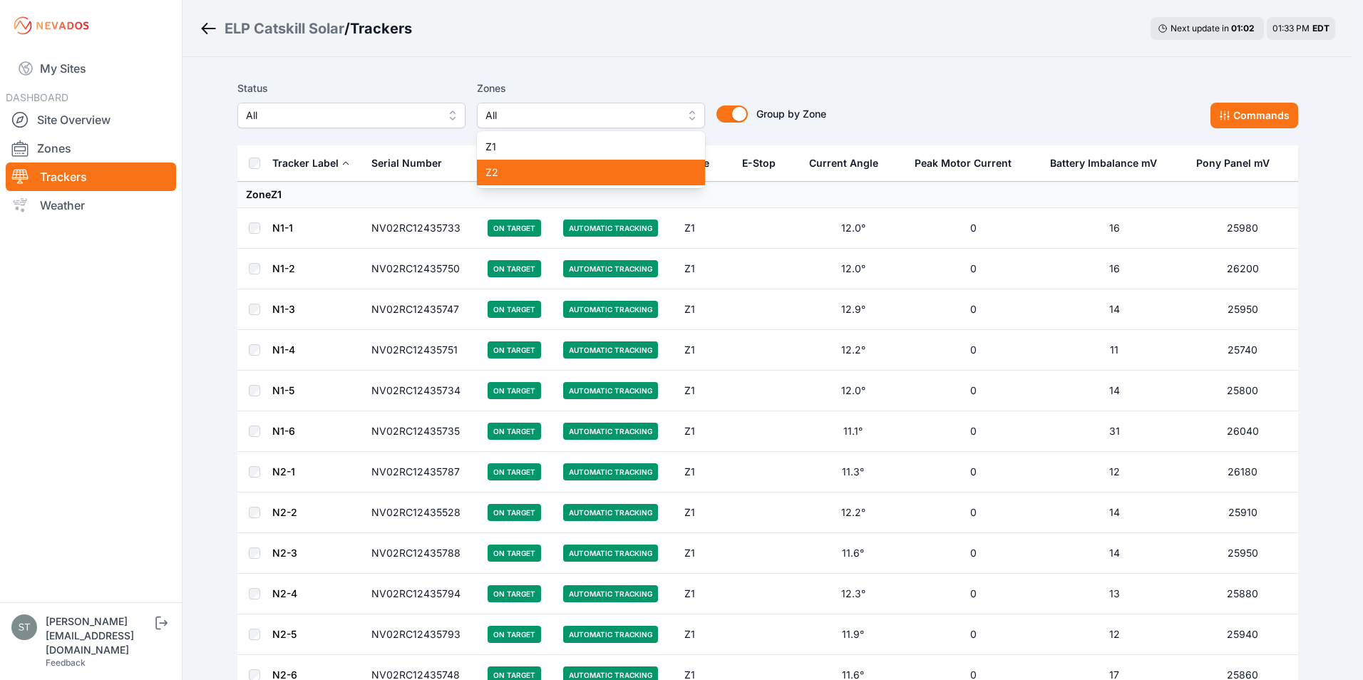
click at [502, 167] on span "Z2" at bounding box center [582, 172] width 194 height 14
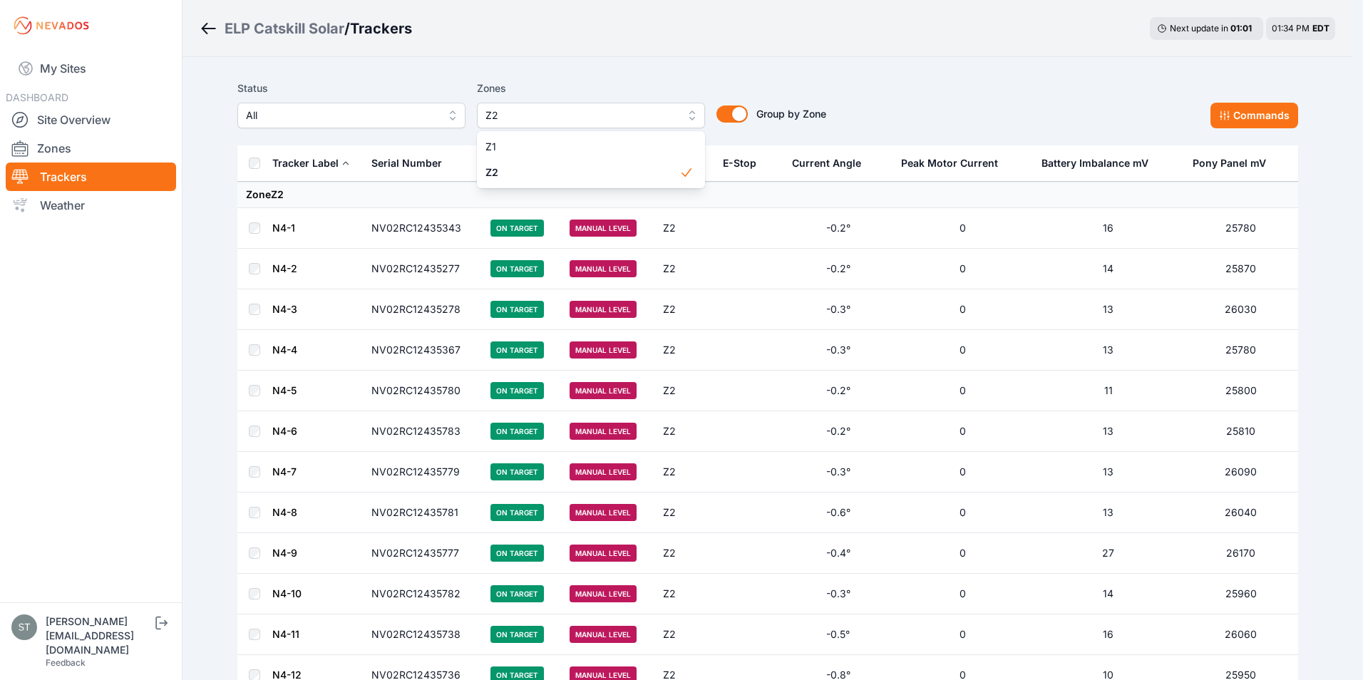
click at [287, 229] on main "Status All Zones Z2 Z1 Z2 Group by Zone Group by Zone Commands Tracker Label Se…" at bounding box center [767, 432] width 1061 height 716
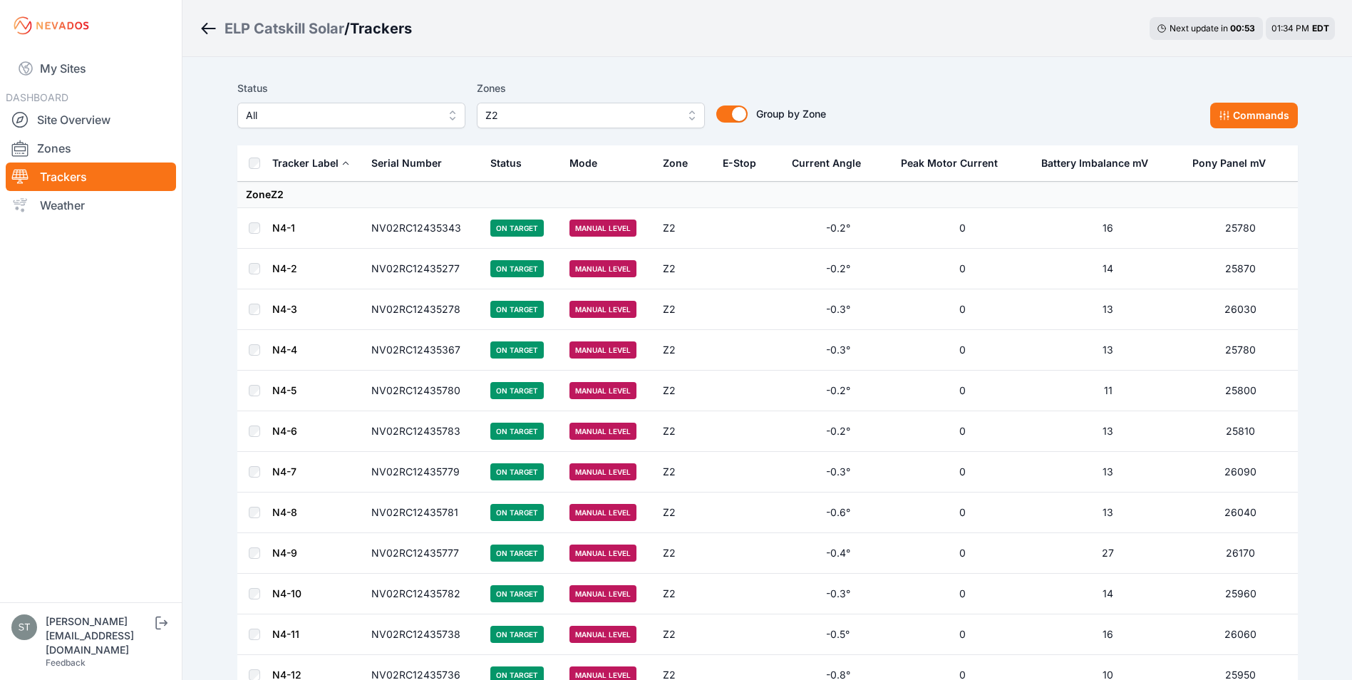
click at [282, 226] on link "N4-1" at bounding box center [283, 228] width 23 height 12
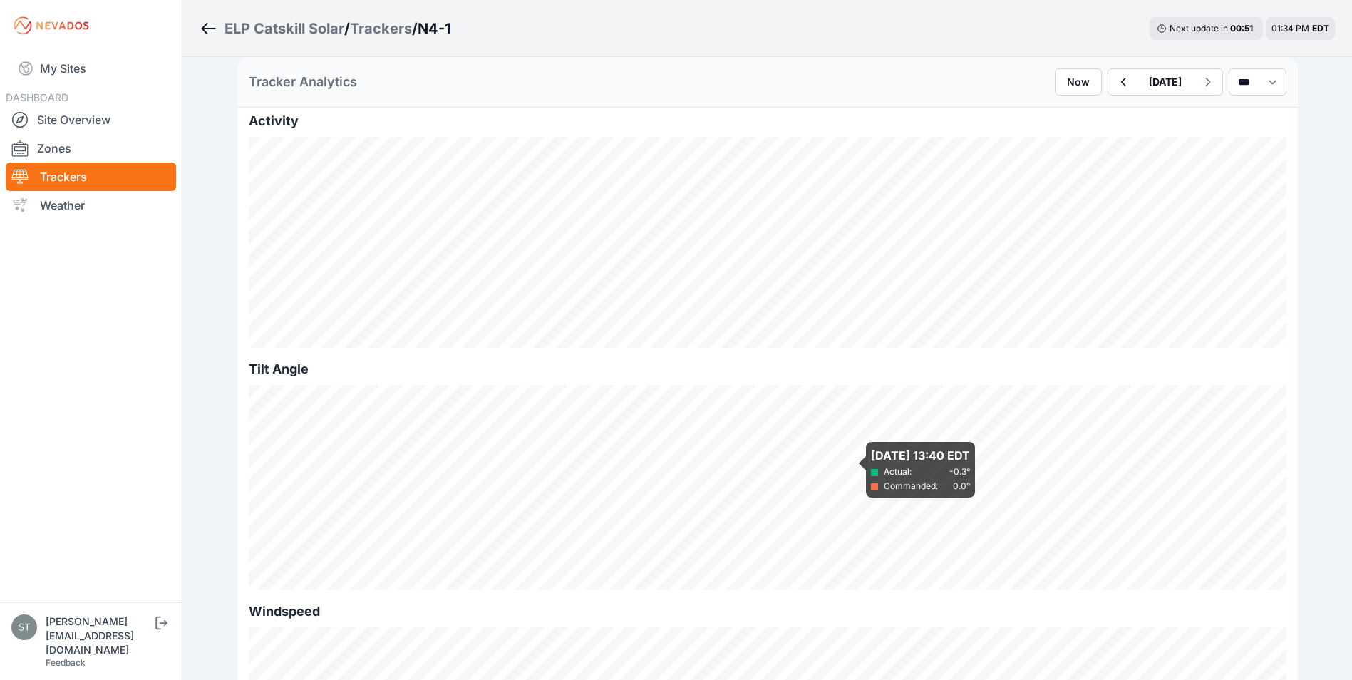
scroll to position [428, 0]
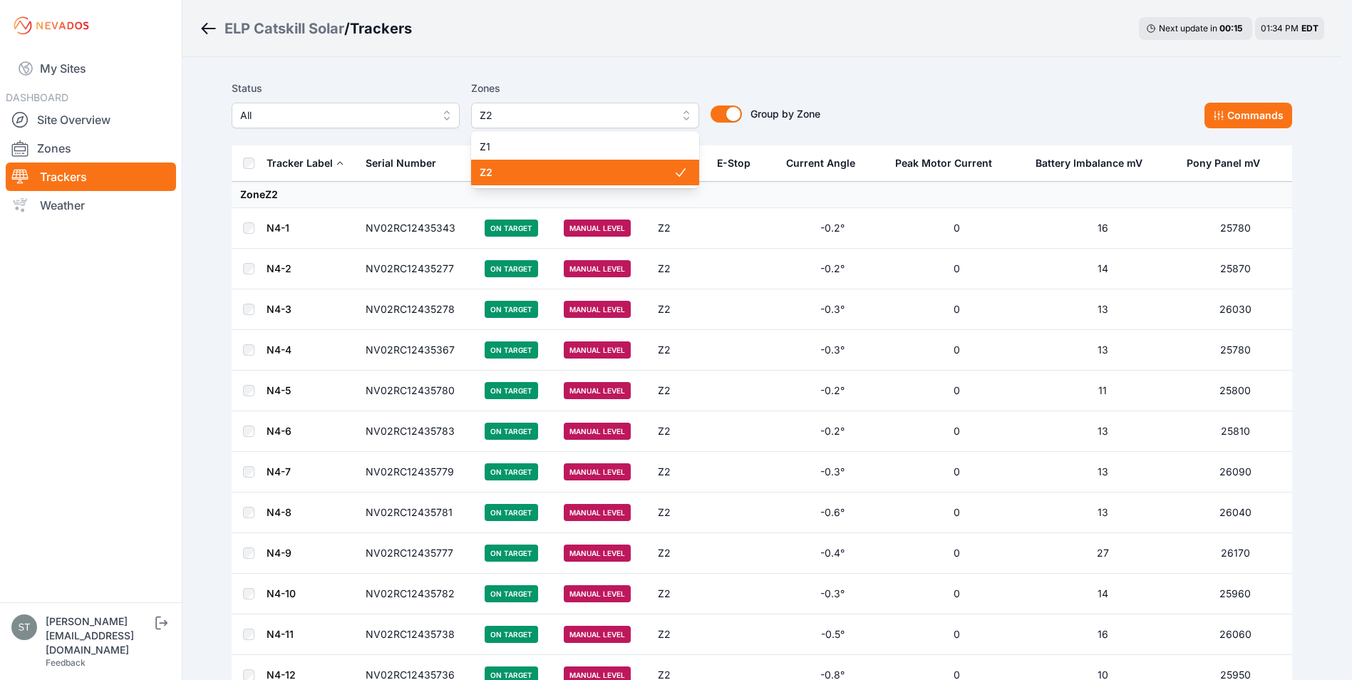
click at [569, 118] on span "Z2" at bounding box center [575, 115] width 191 height 17
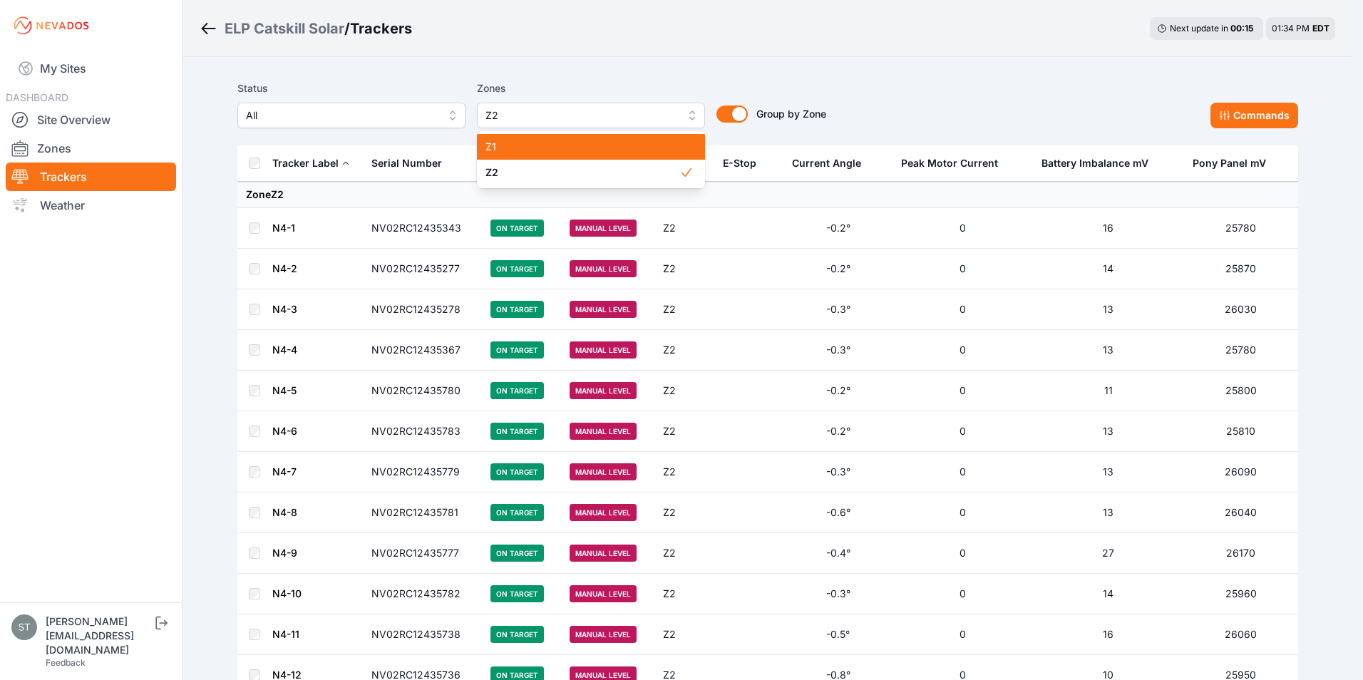
click at [497, 148] on span "Z1" at bounding box center [582, 147] width 194 height 14
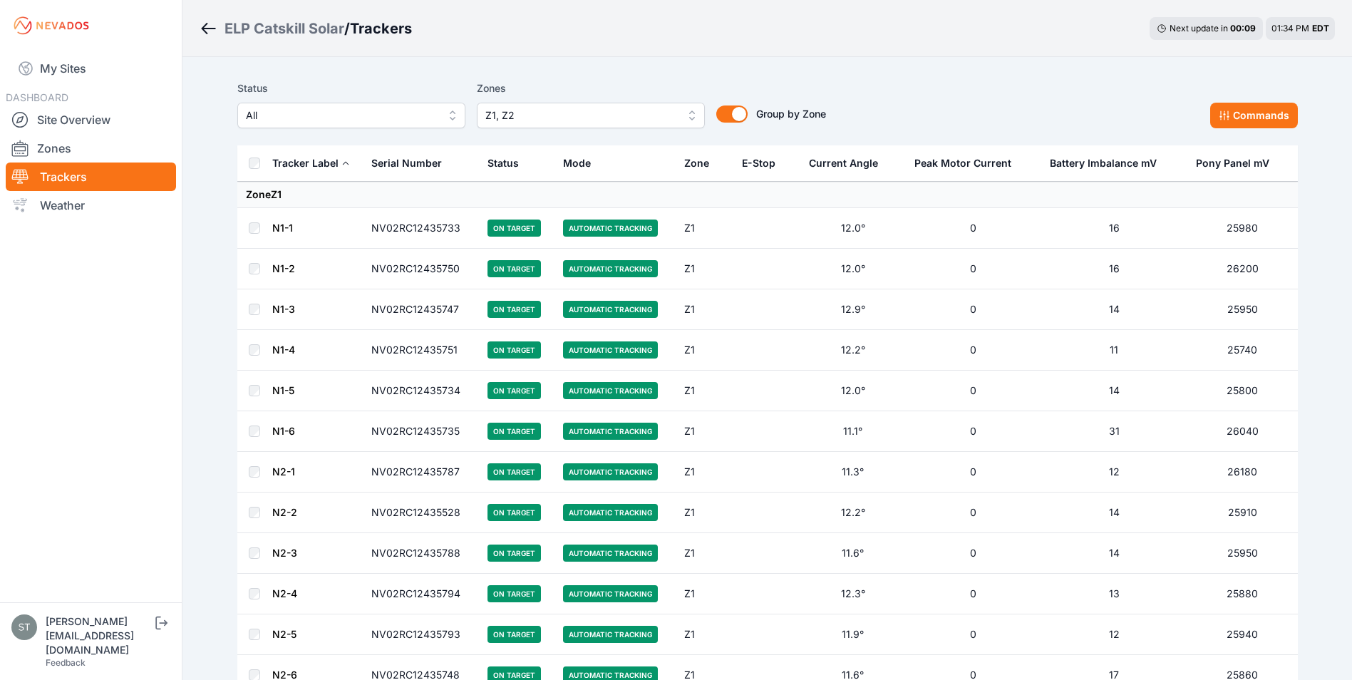
click at [278, 227] on link "N1-1" at bounding box center [282, 228] width 21 height 12
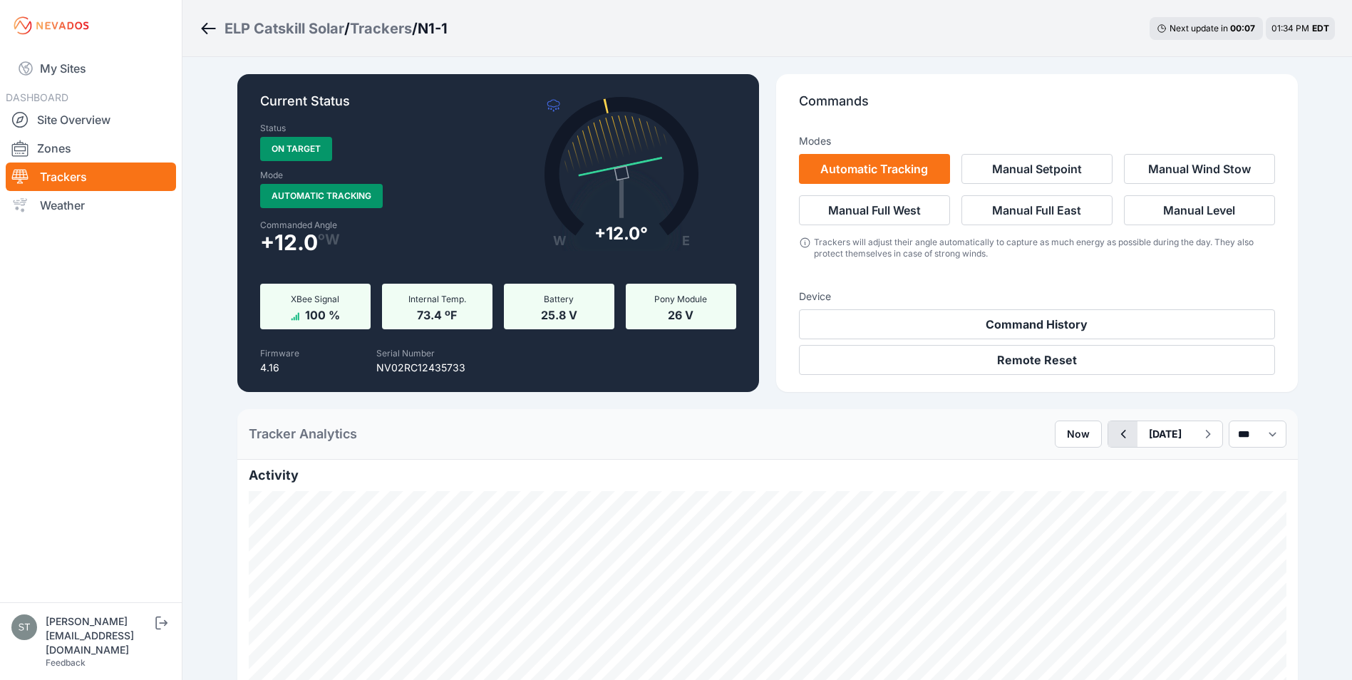
click at [1114, 433] on icon "button" at bounding box center [1123, 433] width 18 height 17
click at [1202, 433] on icon "button" at bounding box center [1208, 433] width 18 height 17
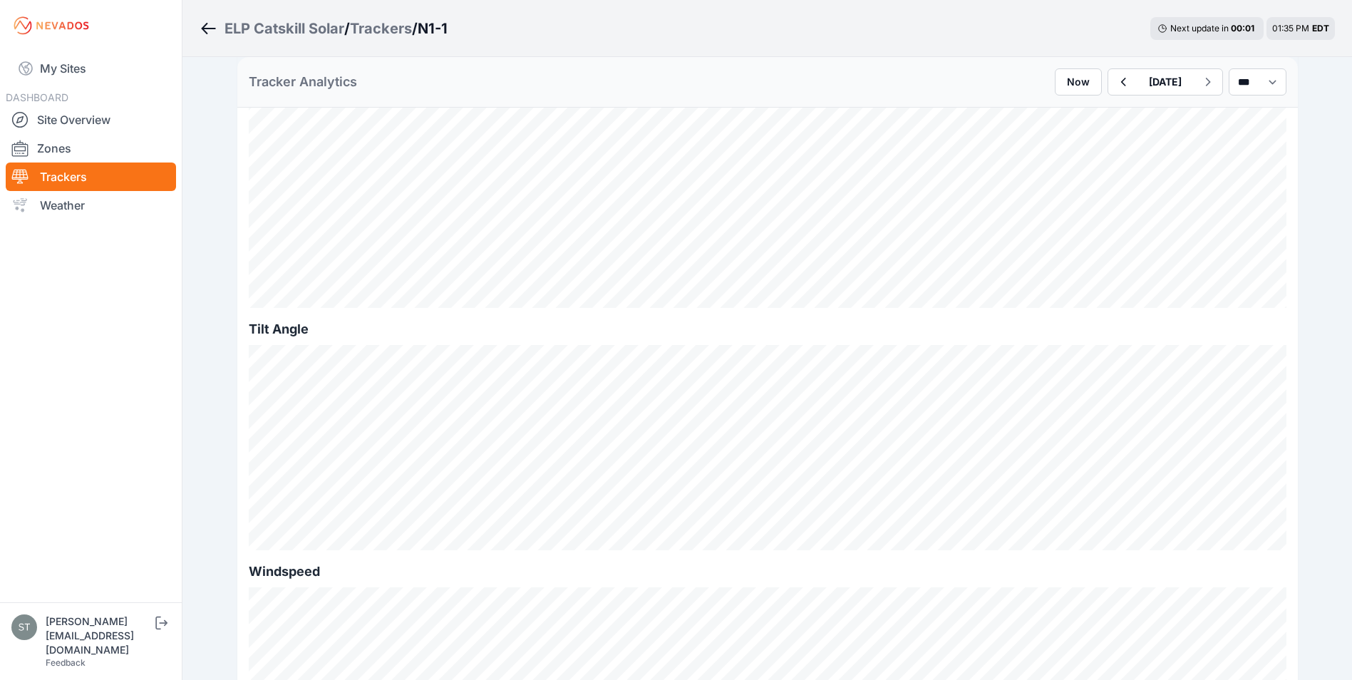
scroll to position [428, 0]
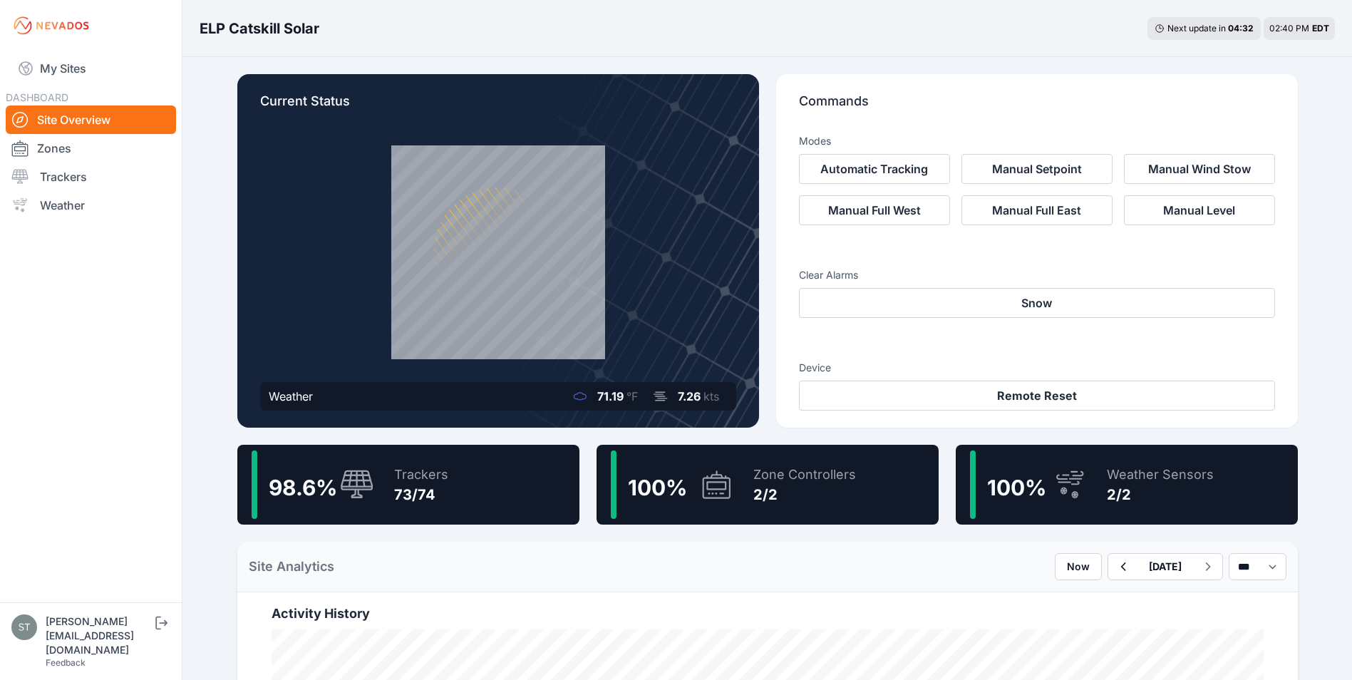
click at [349, 483] on icon at bounding box center [357, 484] width 33 height 29
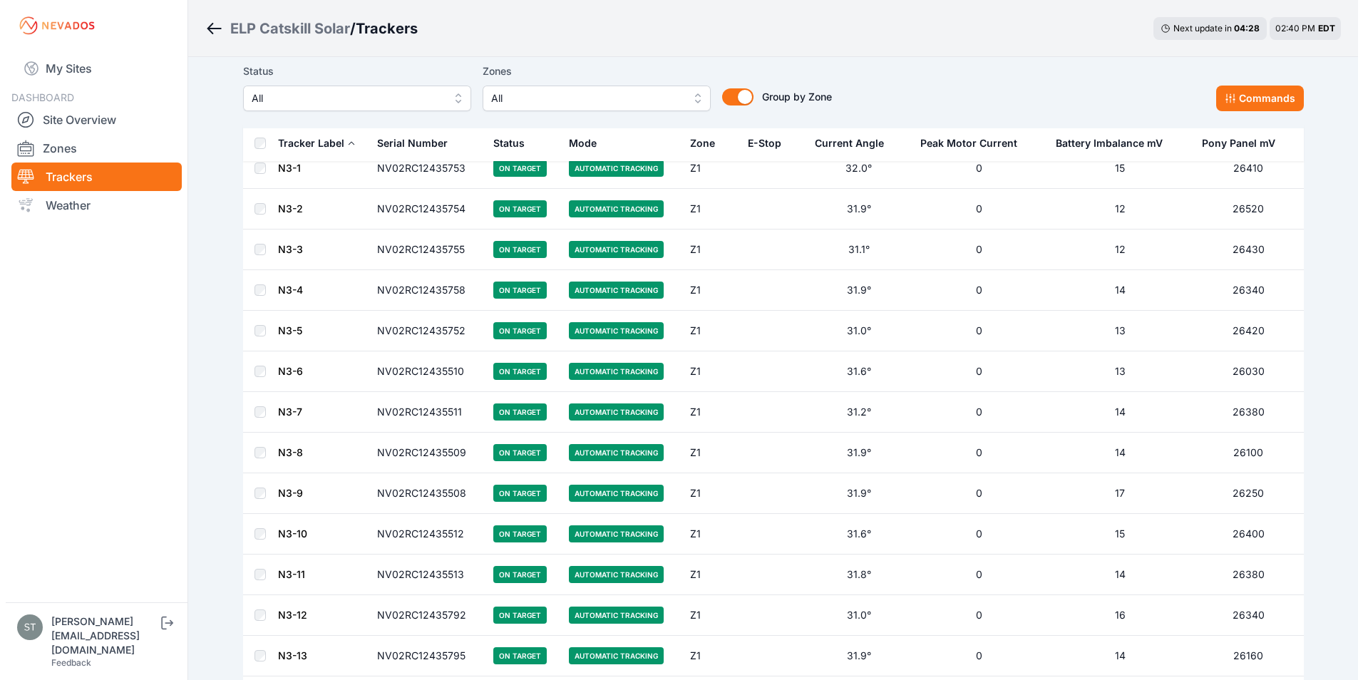
scroll to position [570, 0]
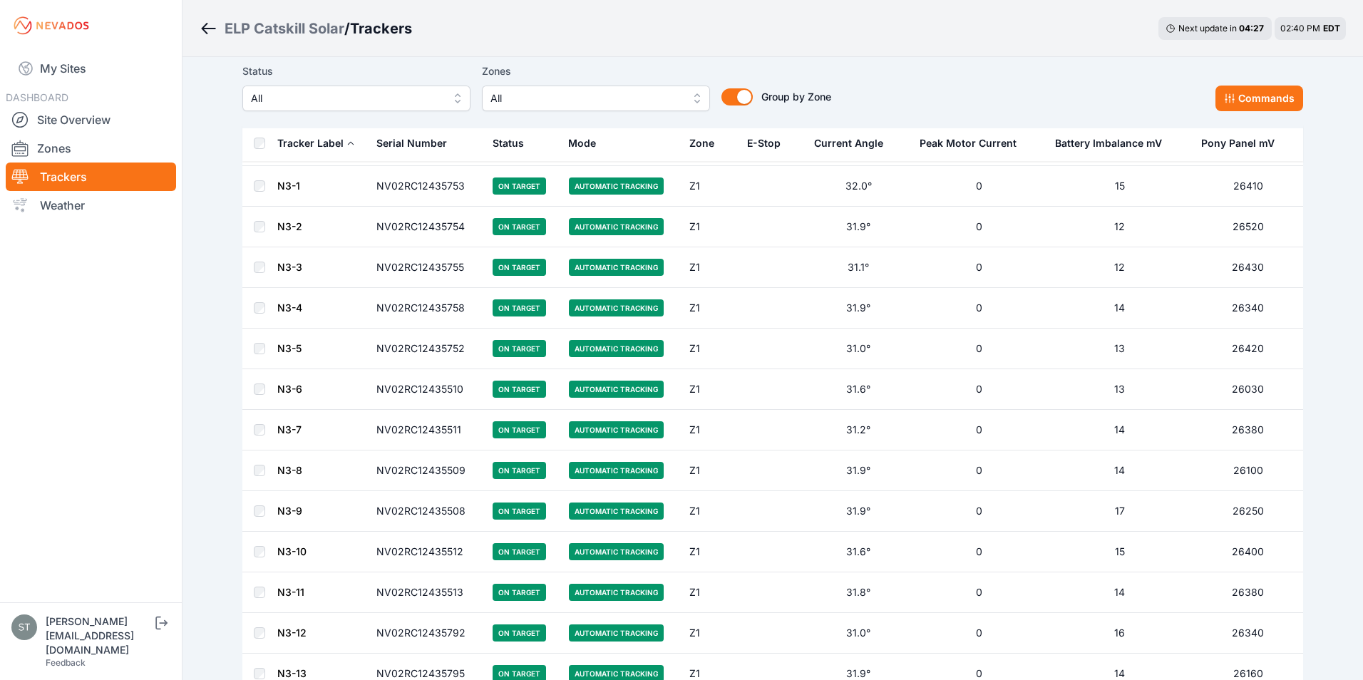
click at [525, 94] on span "All" at bounding box center [585, 98] width 191 height 17
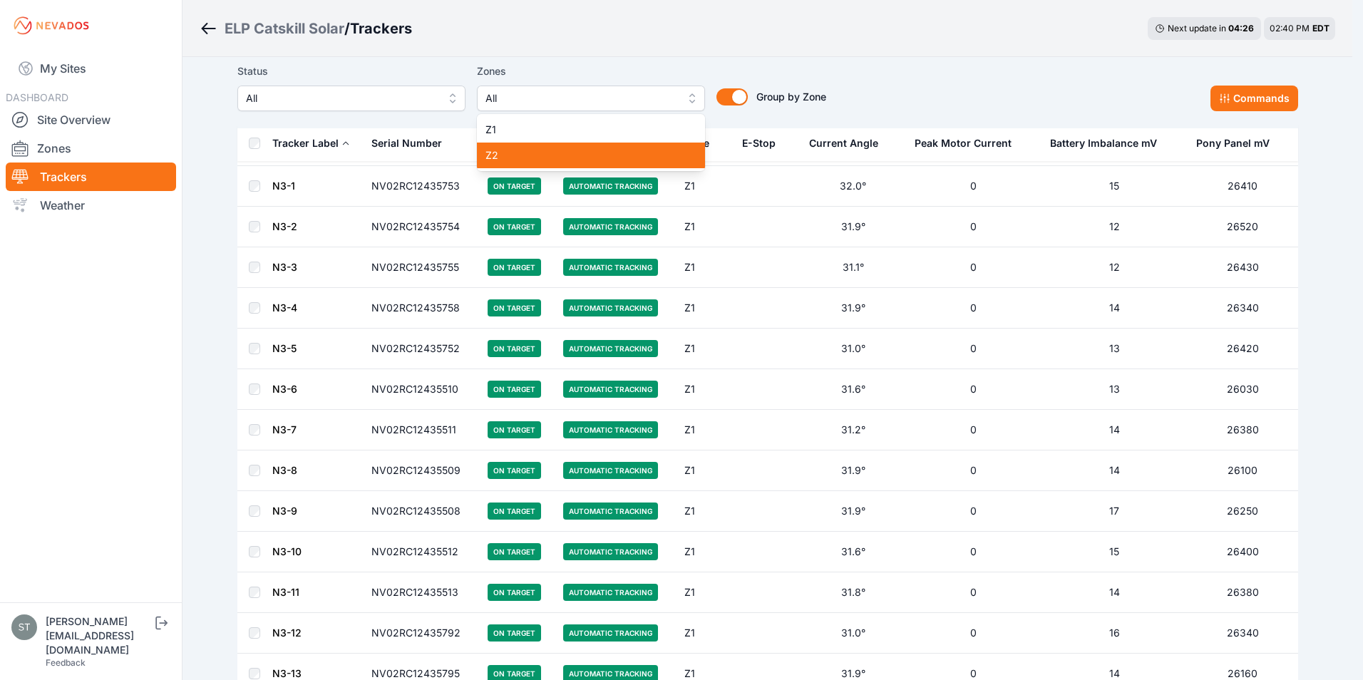
click at [501, 154] on span "Z2" at bounding box center [582, 155] width 194 height 14
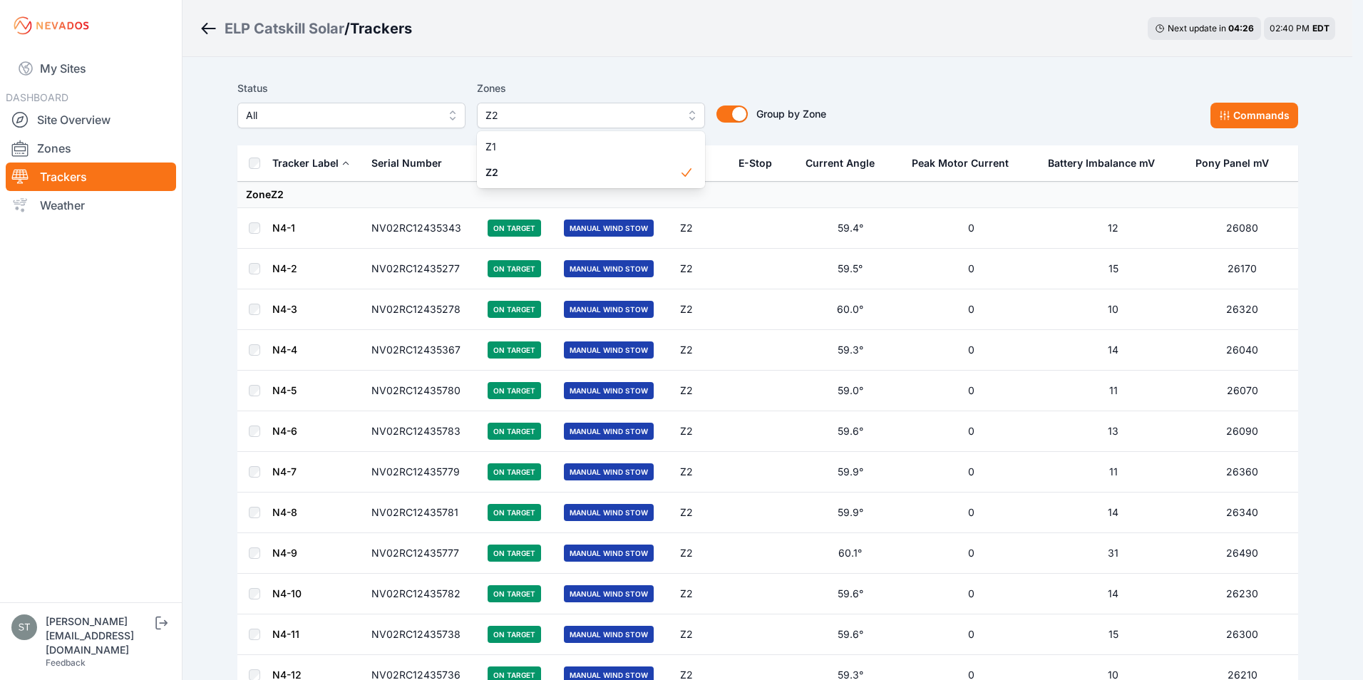
click at [793, 68] on div "Status All Zones Z2 Z1 Z2 Group by Zone Group by Zone Commands Tracker Label Se…" at bounding box center [767, 443] width 1095 height 773
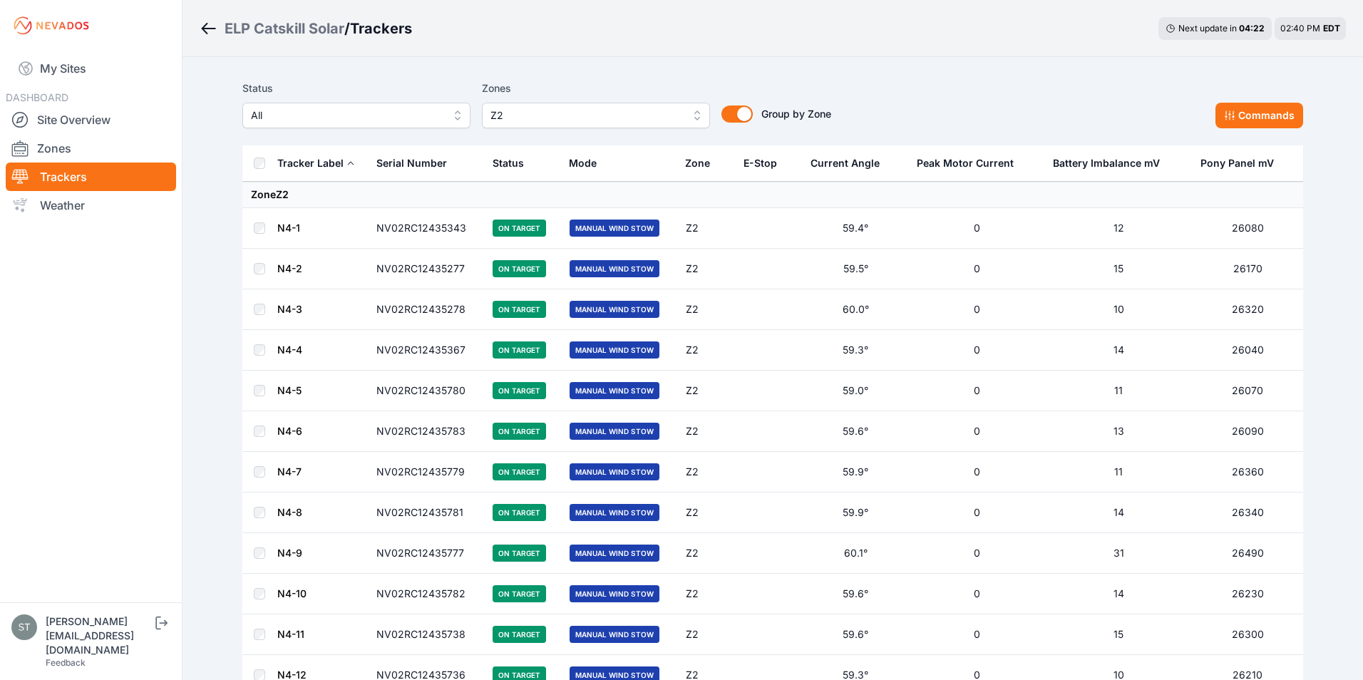
click at [509, 121] on span "Z2" at bounding box center [585, 115] width 191 height 17
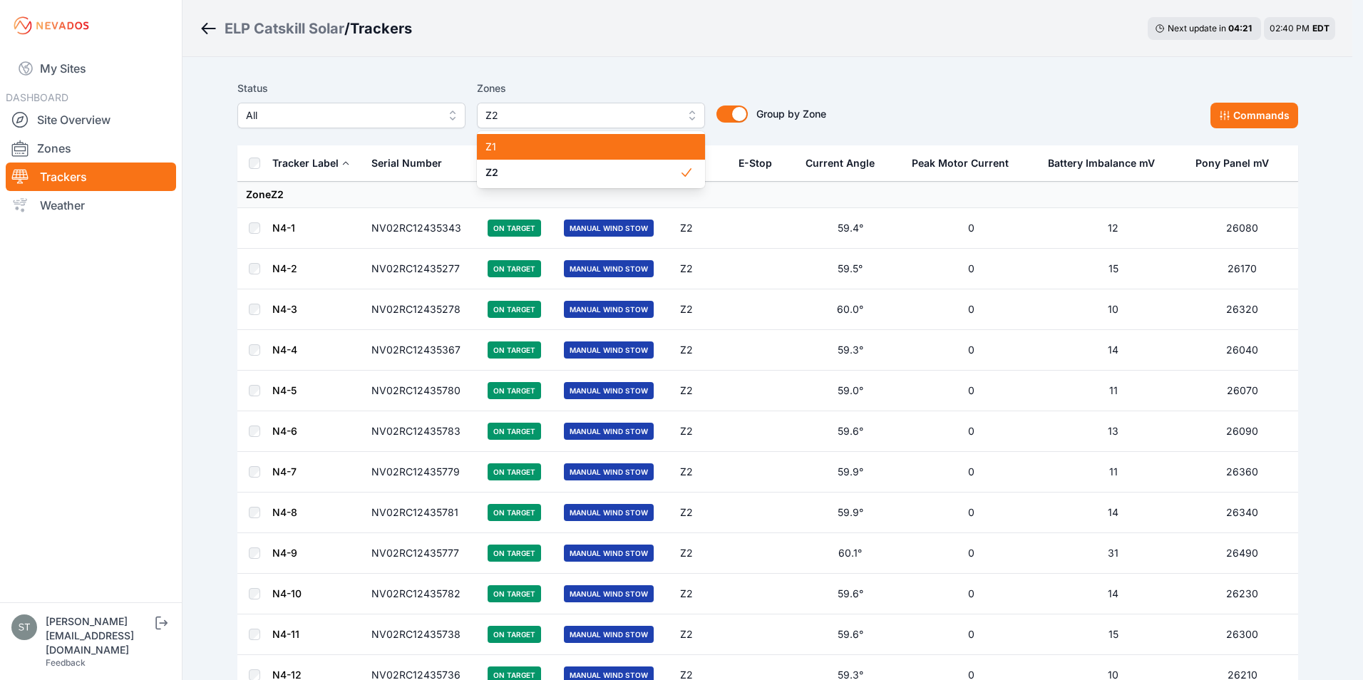
click at [500, 150] on span "Z1" at bounding box center [582, 147] width 194 height 14
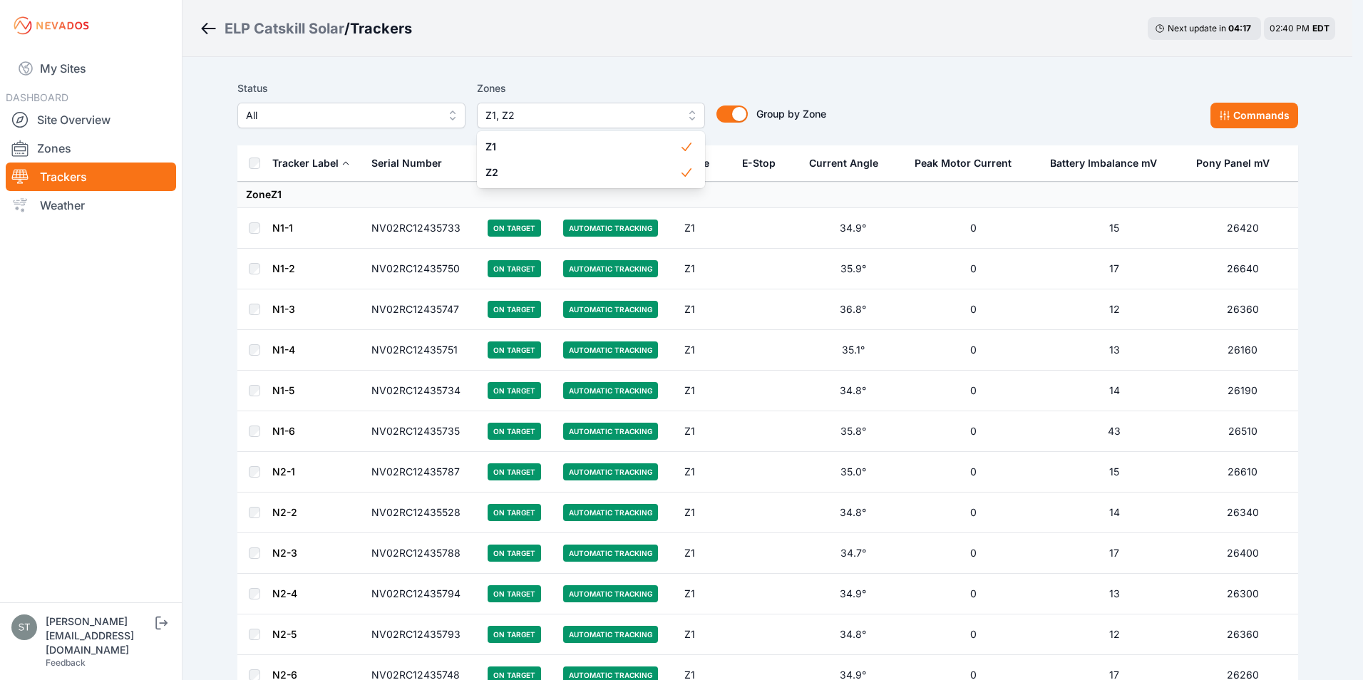
click at [857, 77] on div "Status All Zones Z1, Z2 Z1 Z2 Group by Zone Group by Zone Commands" at bounding box center [767, 109] width 1061 height 71
click at [682, 118] on button "Z1, Z2" at bounding box center [591, 116] width 228 height 26
click at [515, 171] on span "Z2" at bounding box center [582, 172] width 194 height 14
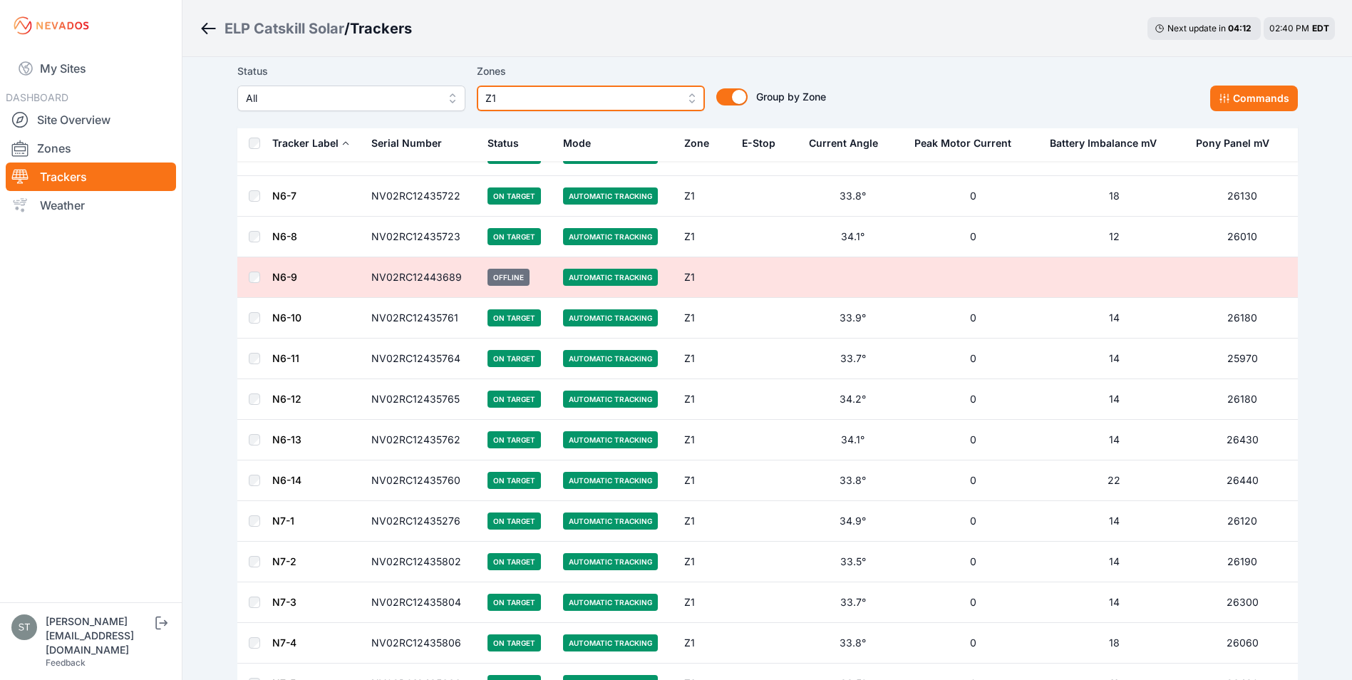
scroll to position [1782, 0]
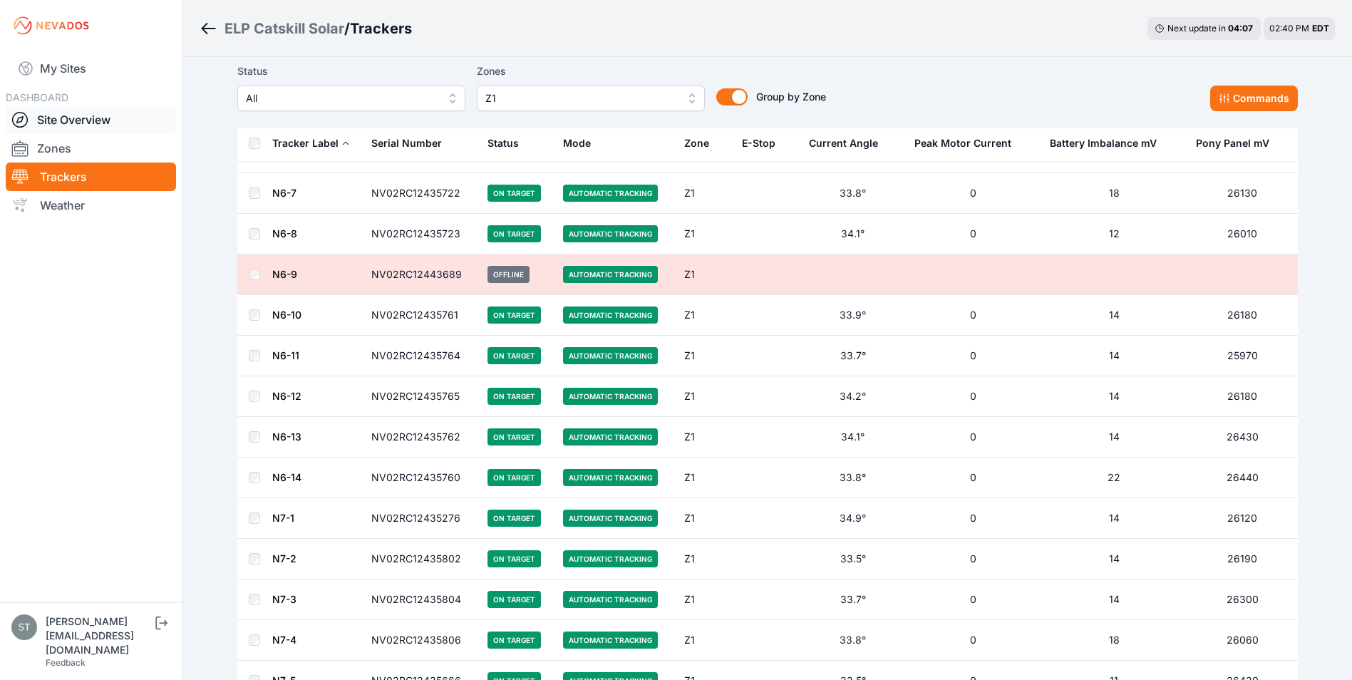
click at [52, 122] on link "Site Overview" at bounding box center [91, 119] width 170 height 29
